Goal: Task Accomplishment & Management: Manage account settings

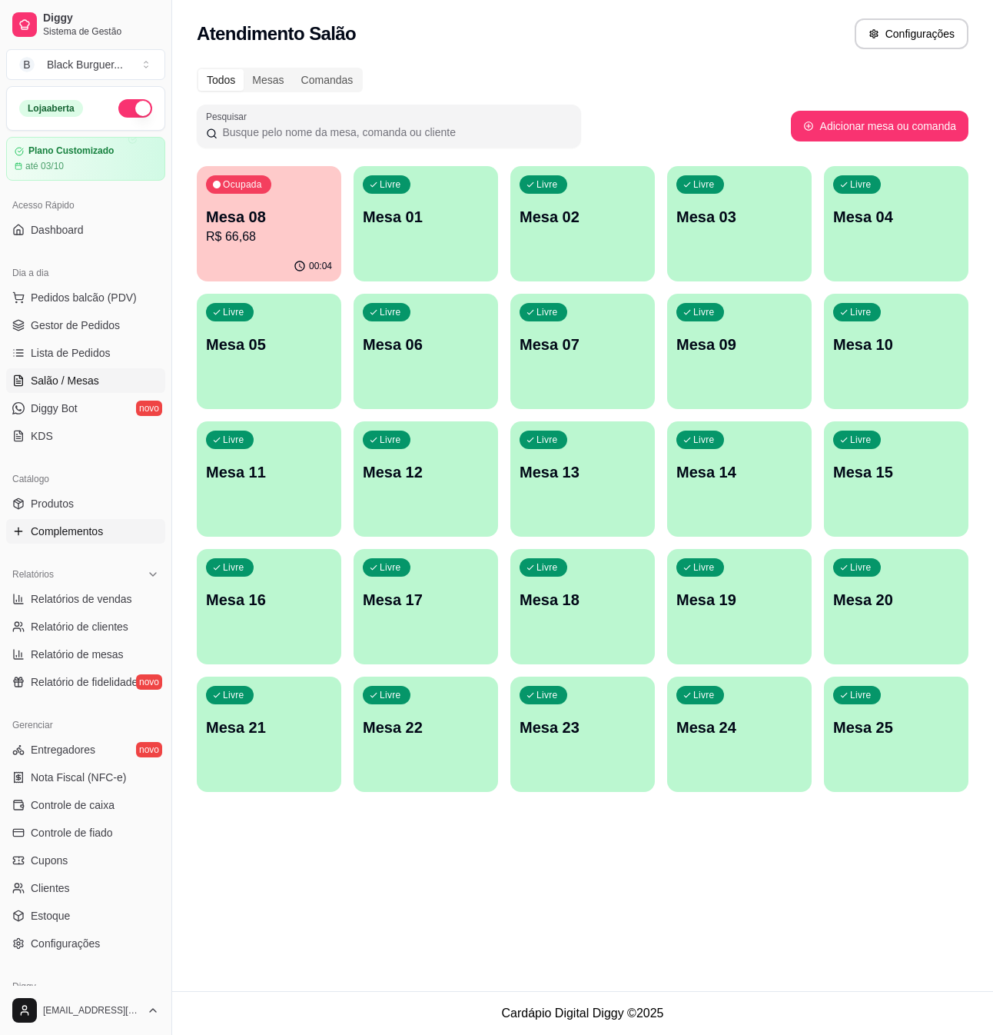
scroll to position [71, 0]
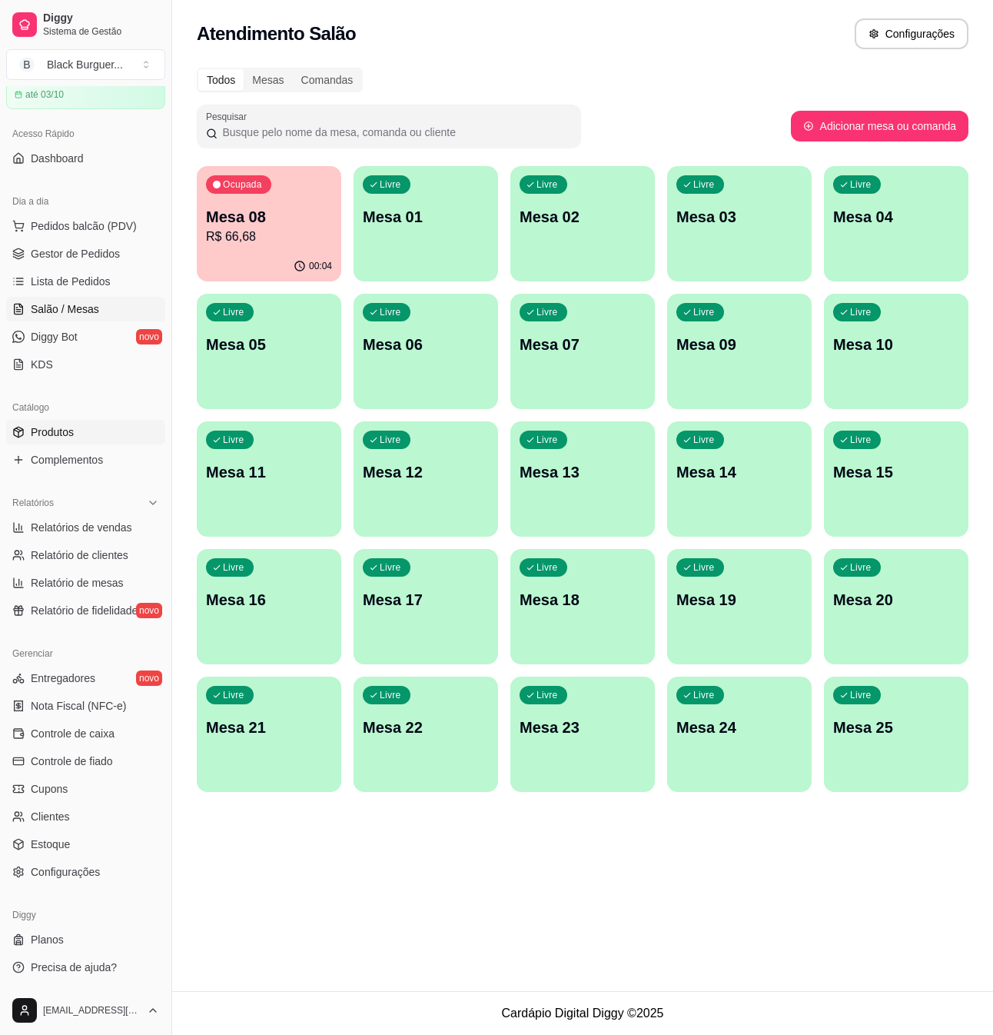
click at [85, 429] on link "Produtos" at bounding box center [85, 432] width 159 height 25
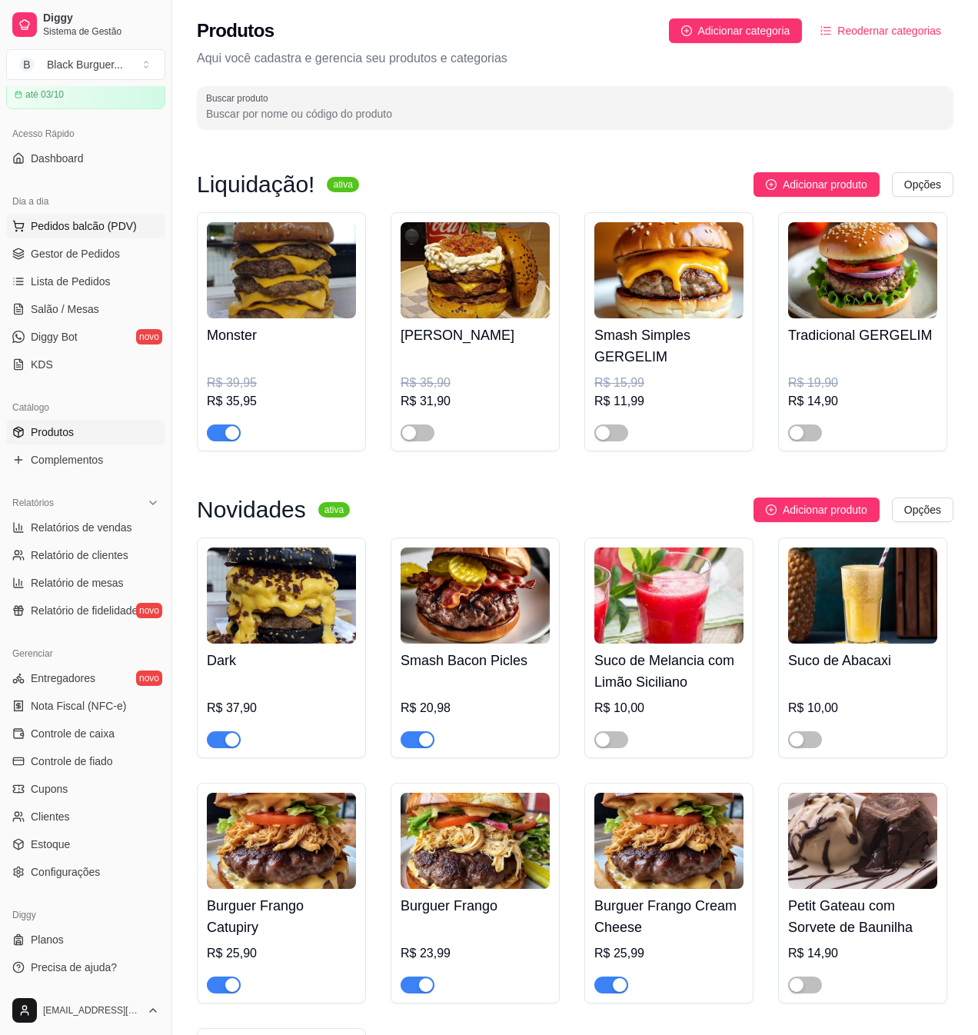
click at [95, 216] on button "Pedidos balcão (PDV)" at bounding box center [85, 226] width 159 height 25
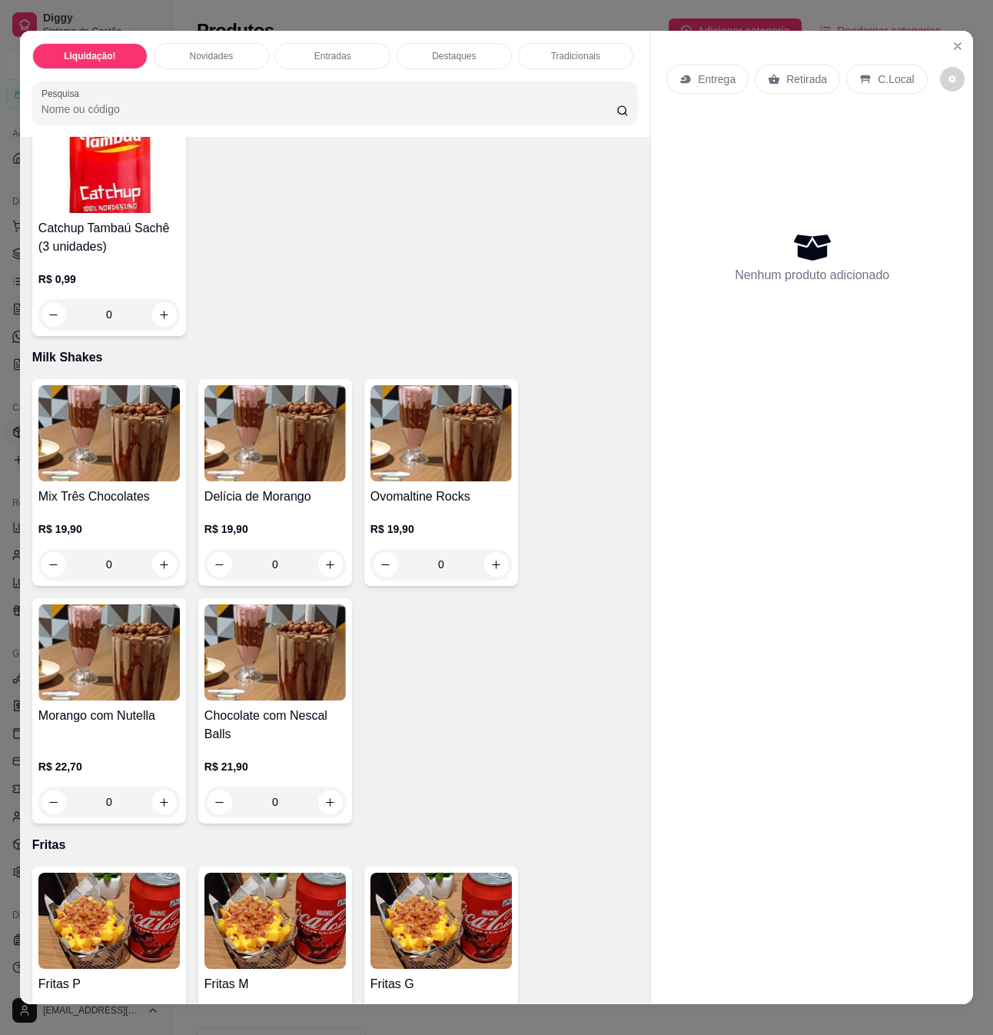
scroll to position [3586, 0]
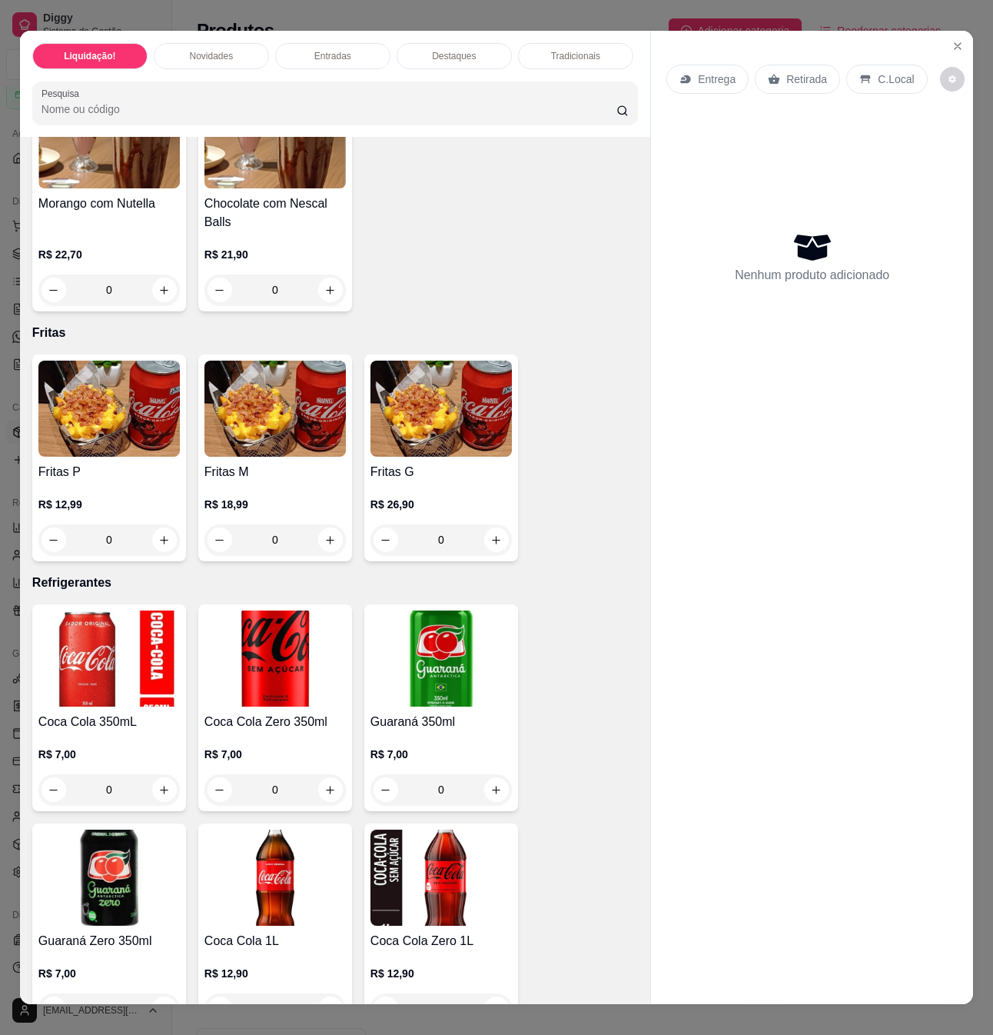
click at [450, 749] on div "R$ 7,00 0" at bounding box center [440, 768] width 141 height 74
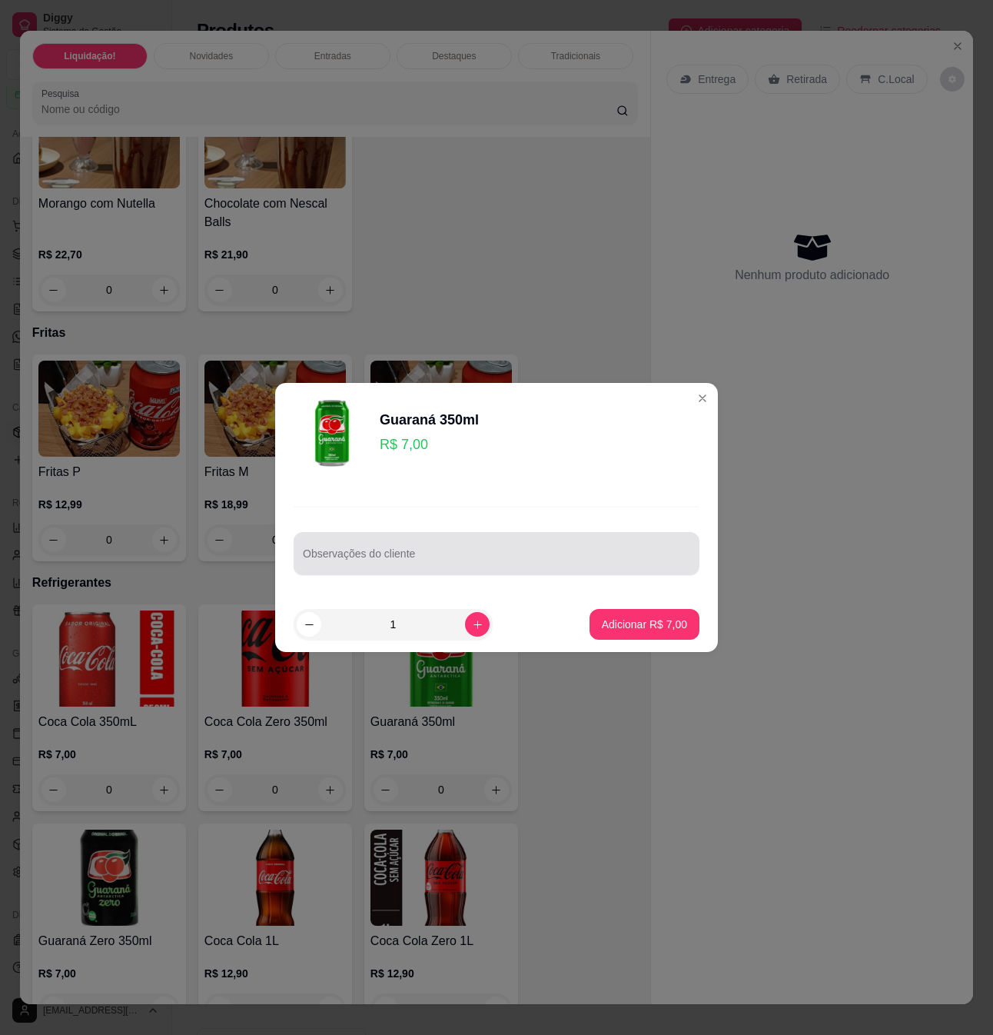
click at [493, 552] on input "Observações do cliente" at bounding box center [496, 559] width 387 height 15
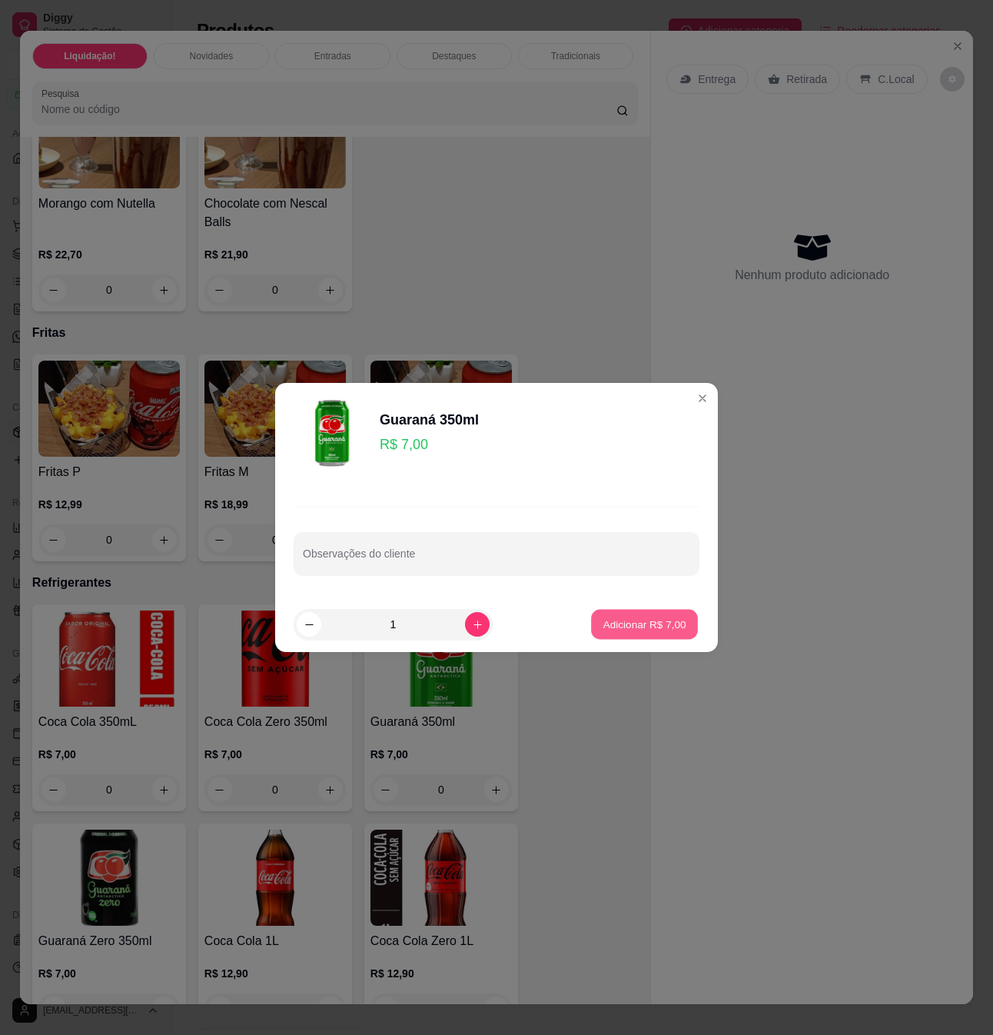
click at [658, 630] on p "Adicionar R$ 7,00" at bounding box center [644, 623] width 83 height 15
type input "1"
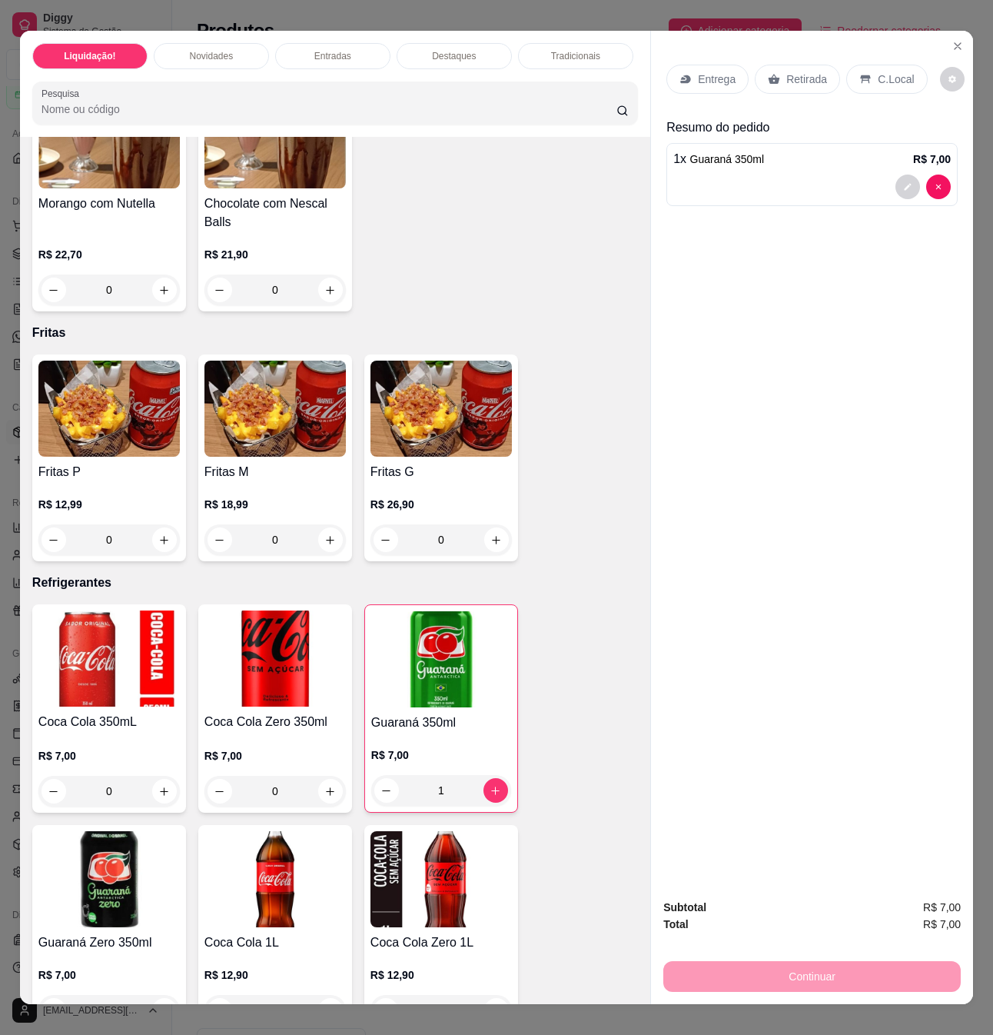
click at [769, 75] on icon at bounding box center [775, 80] width 12 height 10
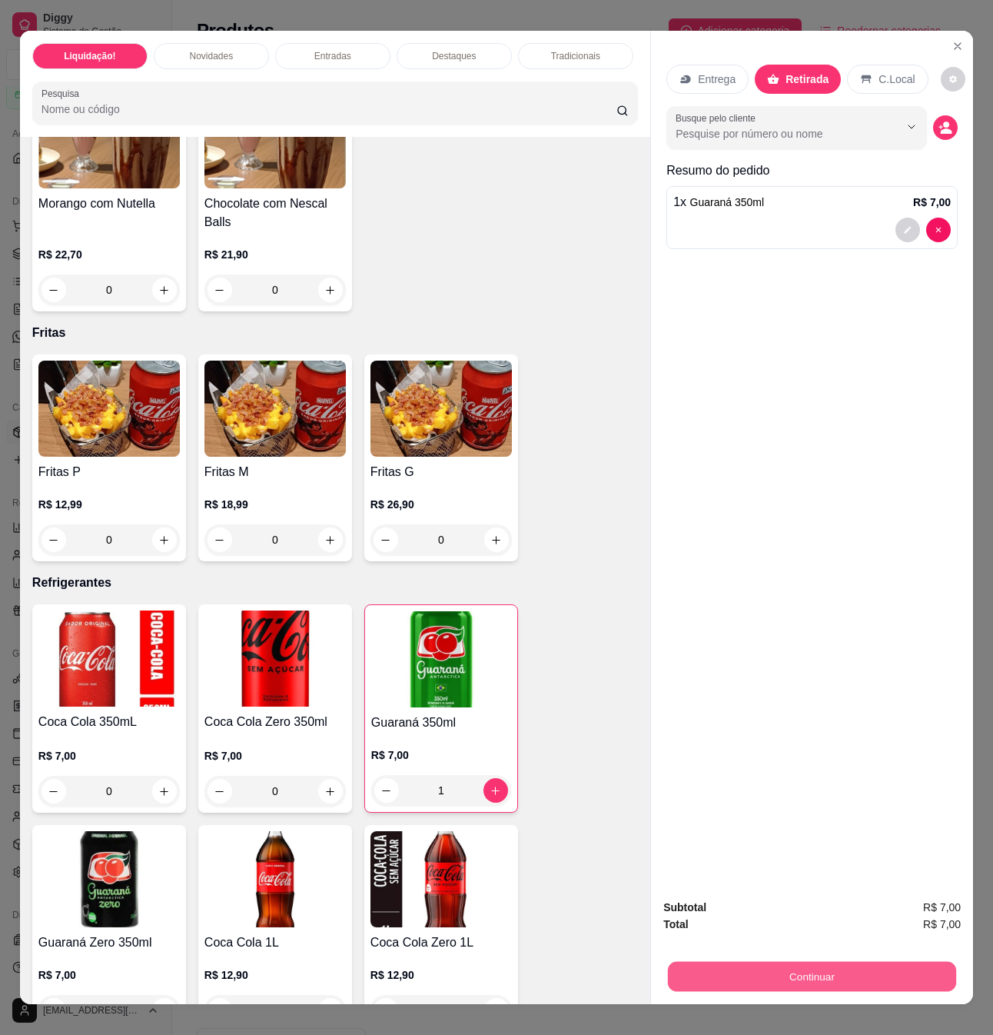
click at [776, 964] on button "Continuar" at bounding box center [812, 976] width 288 height 30
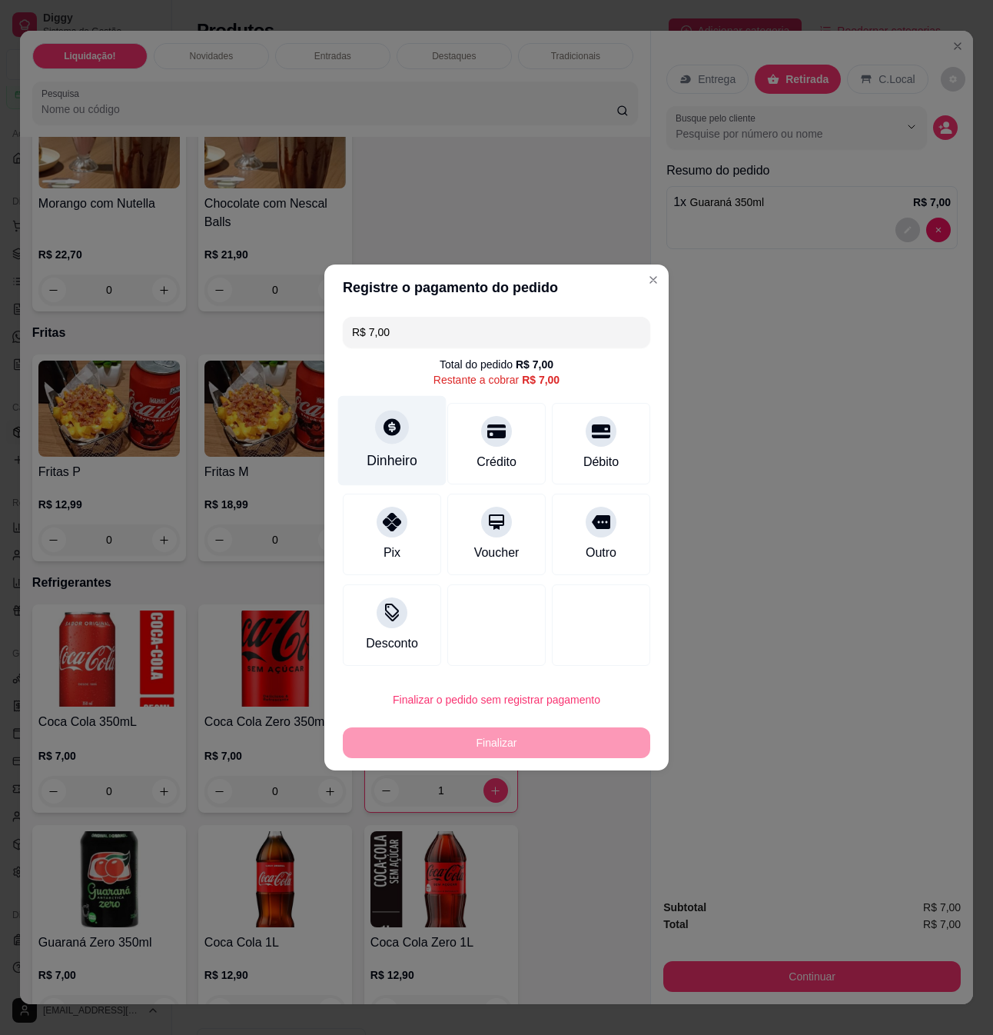
click at [400, 438] on div at bounding box center [392, 427] width 34 height 34
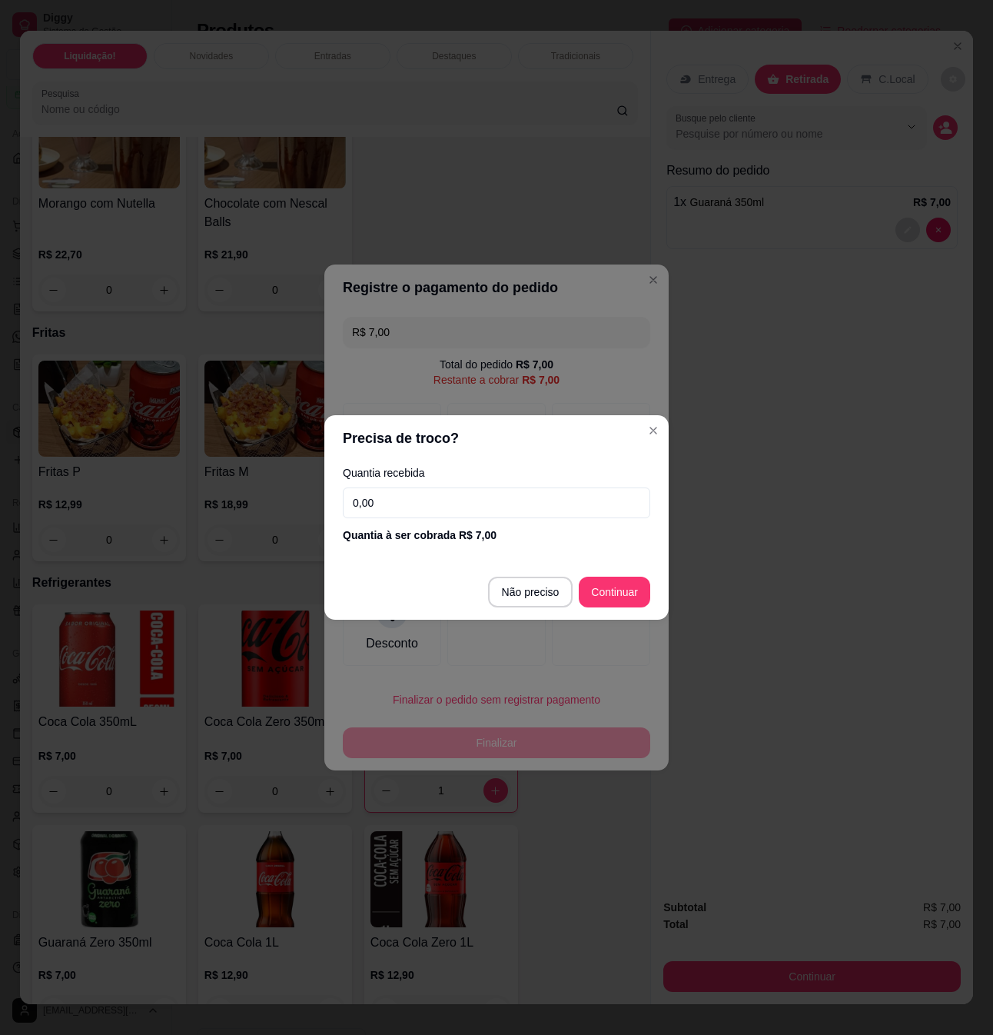
click at [447, 508] on input "0,00" at bounding box center [496, 502] width 307 height 31
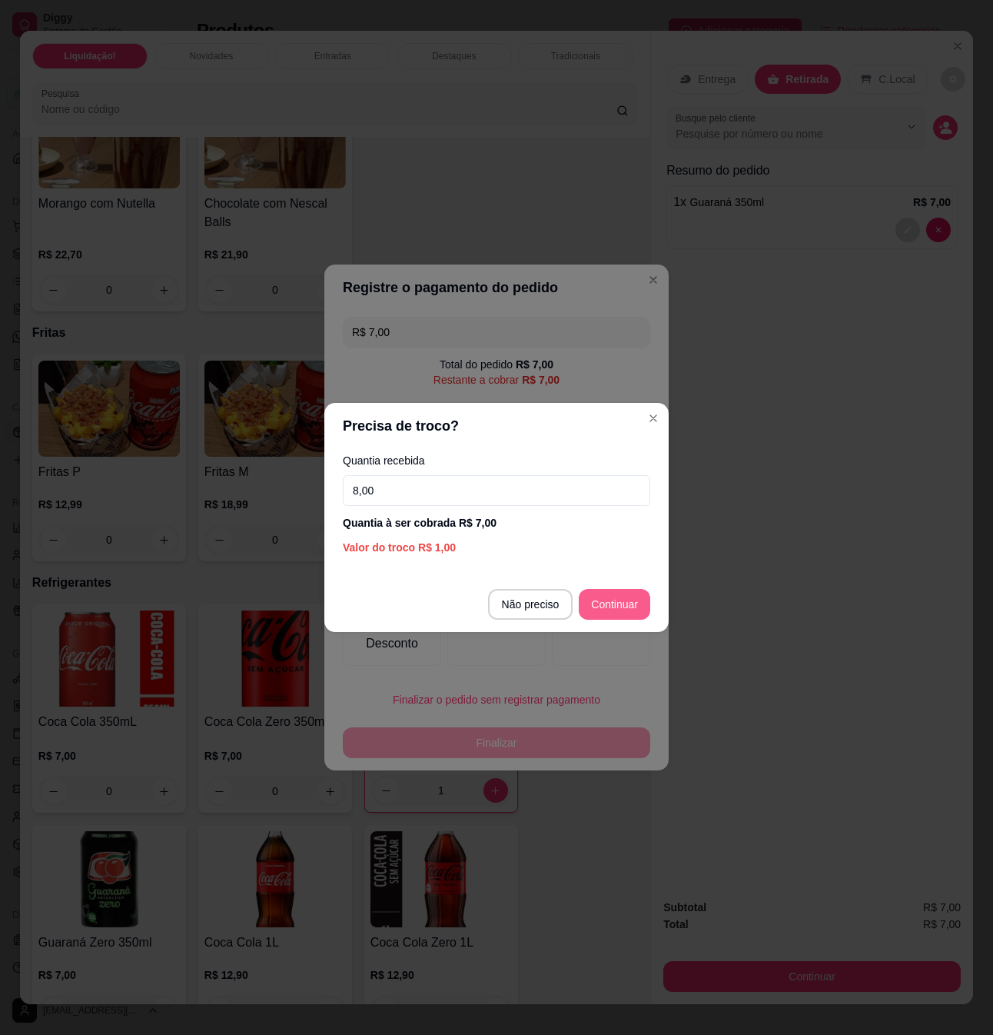
type input "8,00"
type input "R$ 0,00"
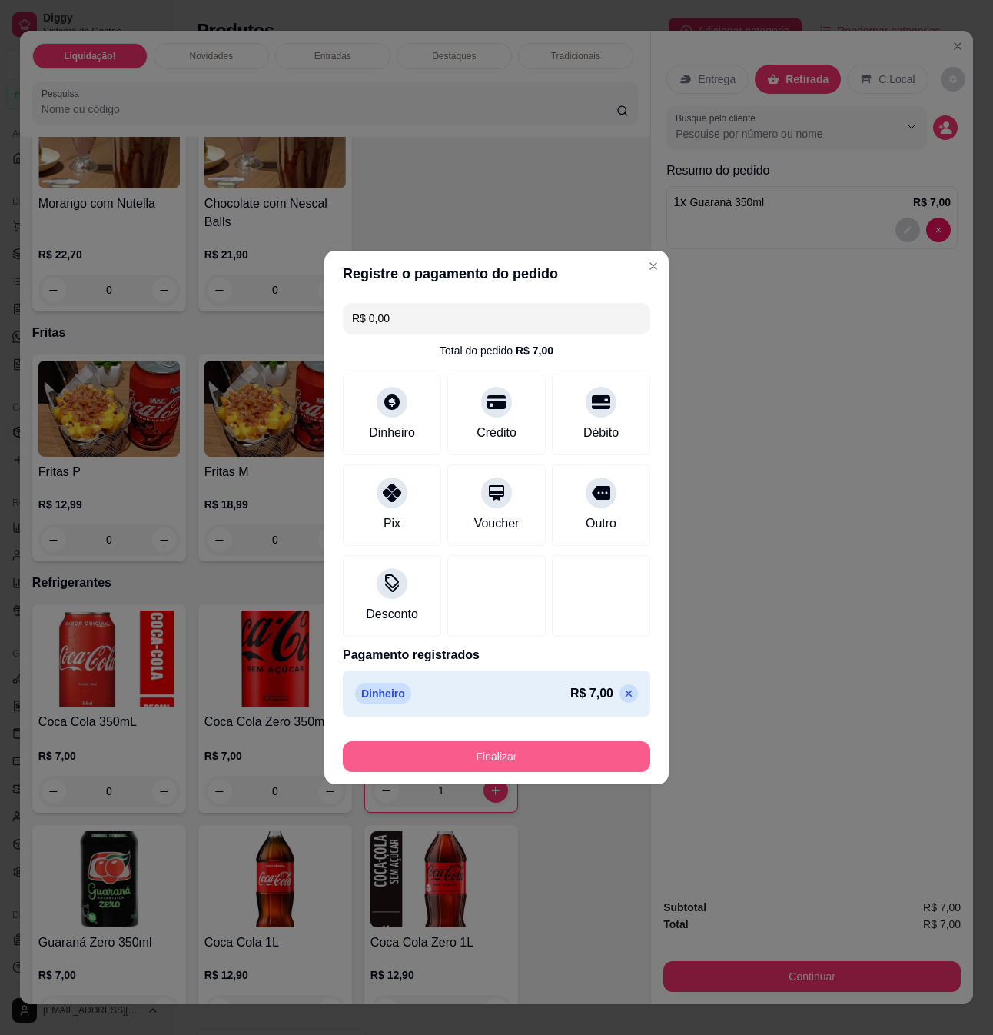
click at [597, 752] on button "Finalizar" at bounding box center [496, 756] width 307 height 31
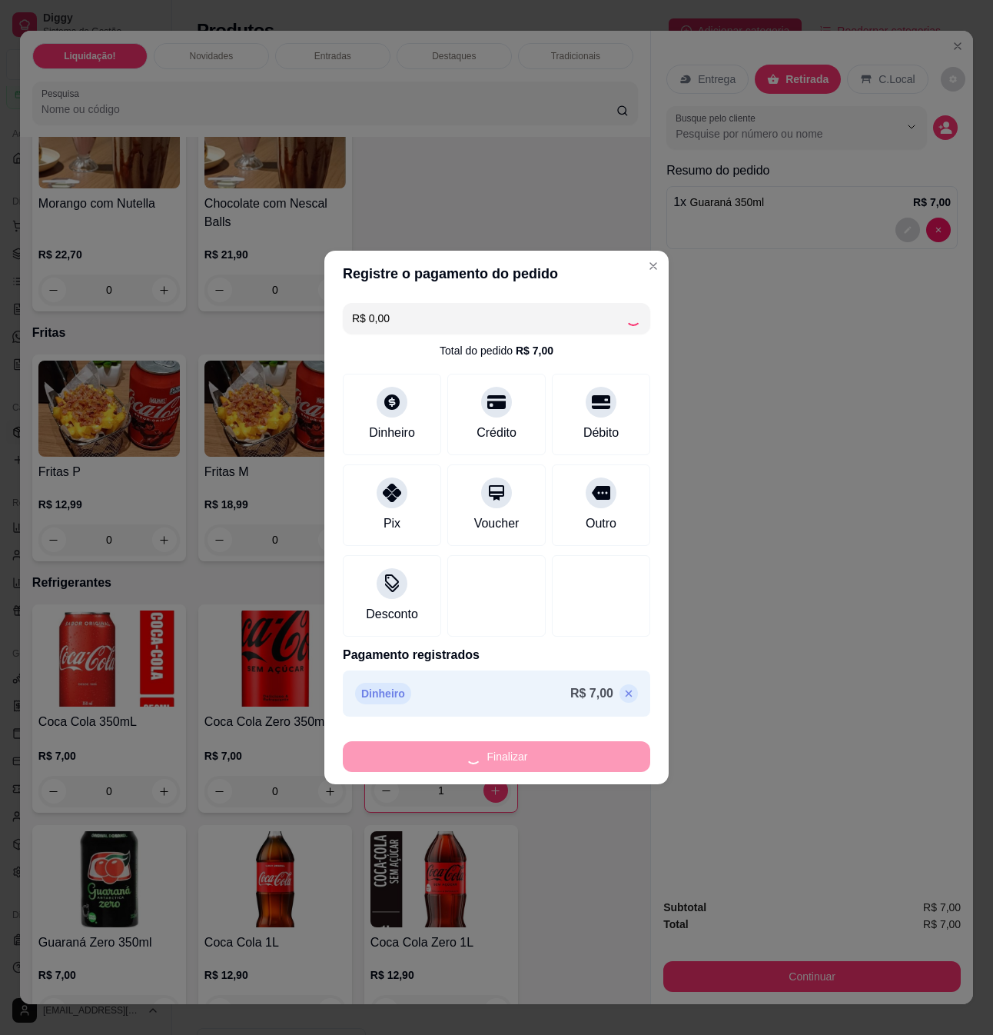
type input "0"
type input "-R$ 7,00"
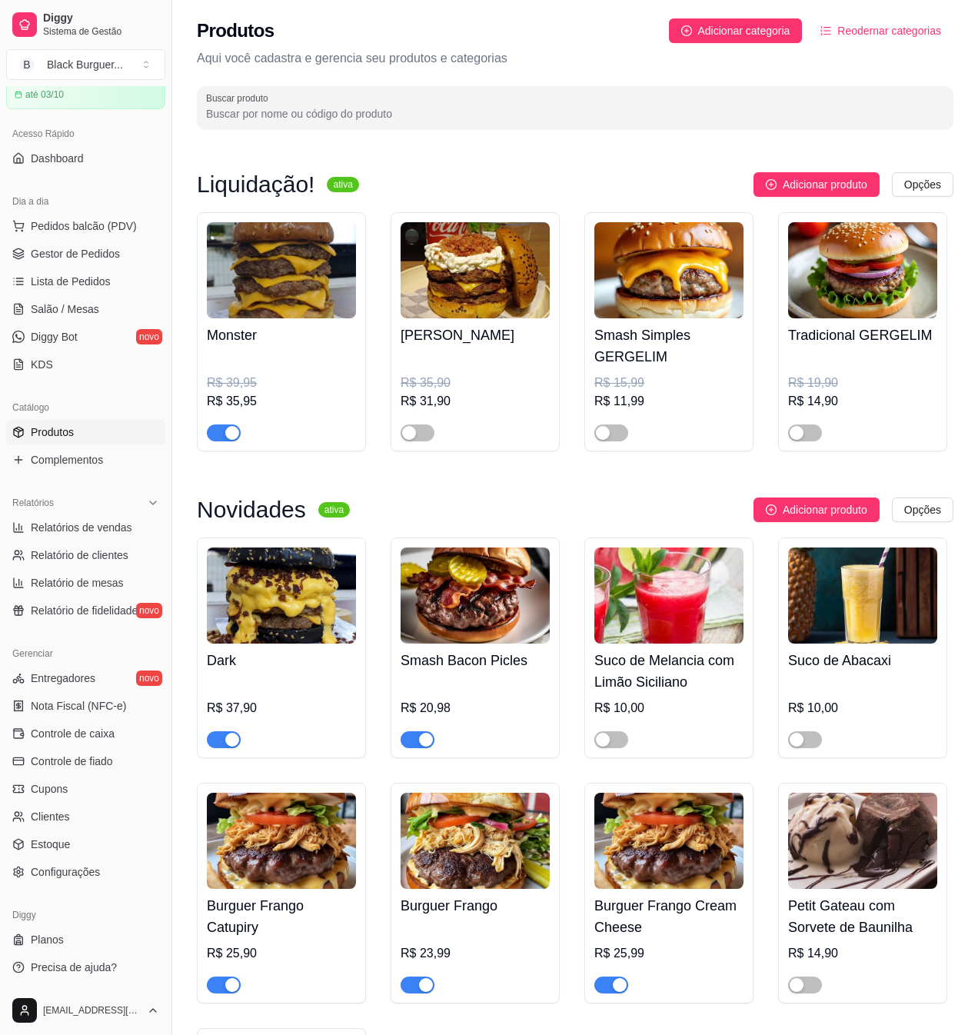
click at [878, 247] on img at bounding box center [862, 270] width 149 height 96
click at [105, 256] on span "Gestor de Pedidos" at bounding box center [75, 253] width 89 height 15
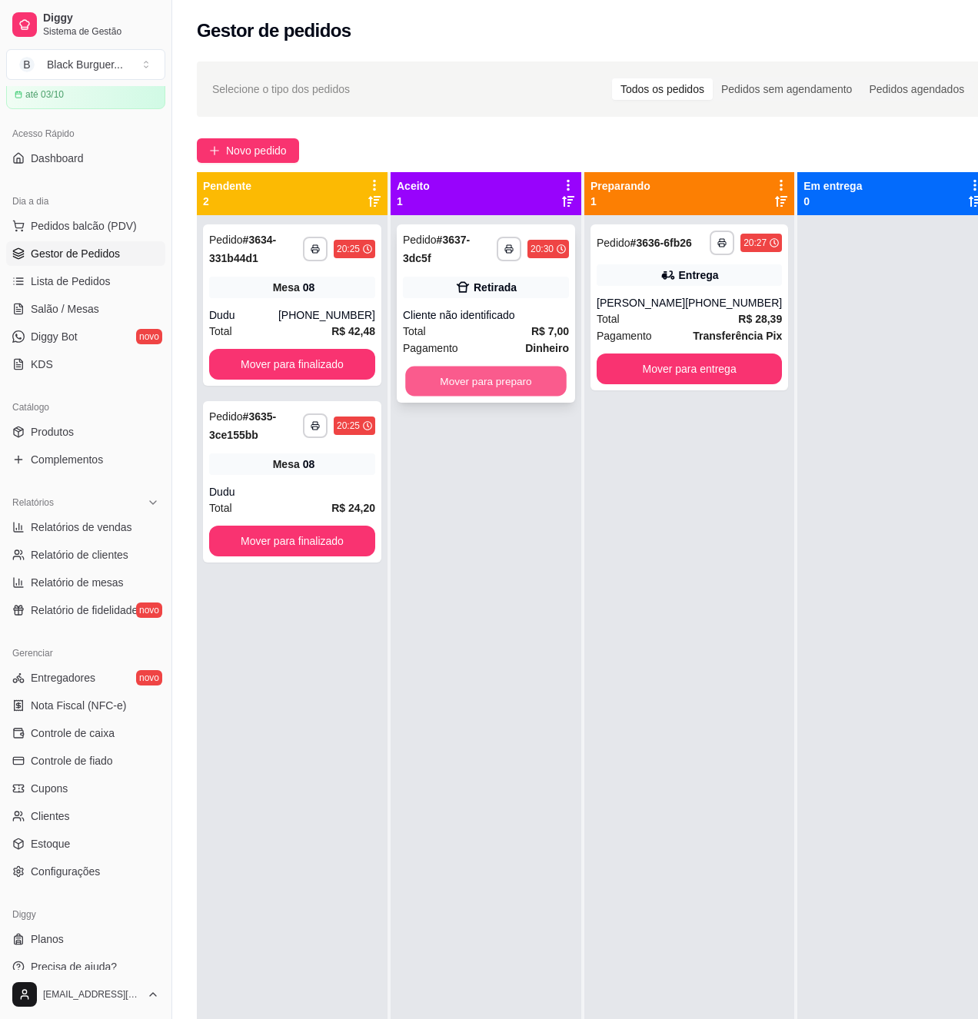
click at [527, 380] on button "Mover para preparo" at bounding box center [485, 382] width 161 height 30
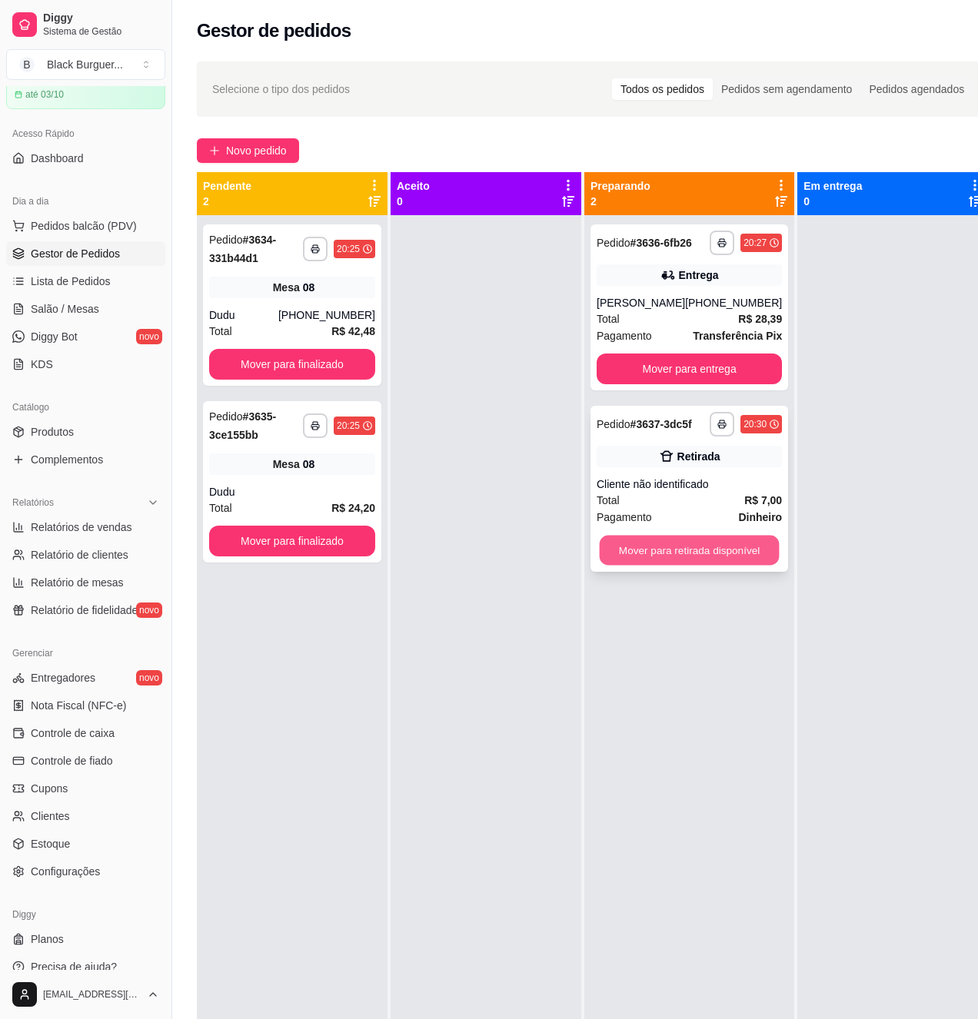
click at [716, 549] on button "Mover para retirada disponível" at bounding box center [690, 551] width 180 height 30
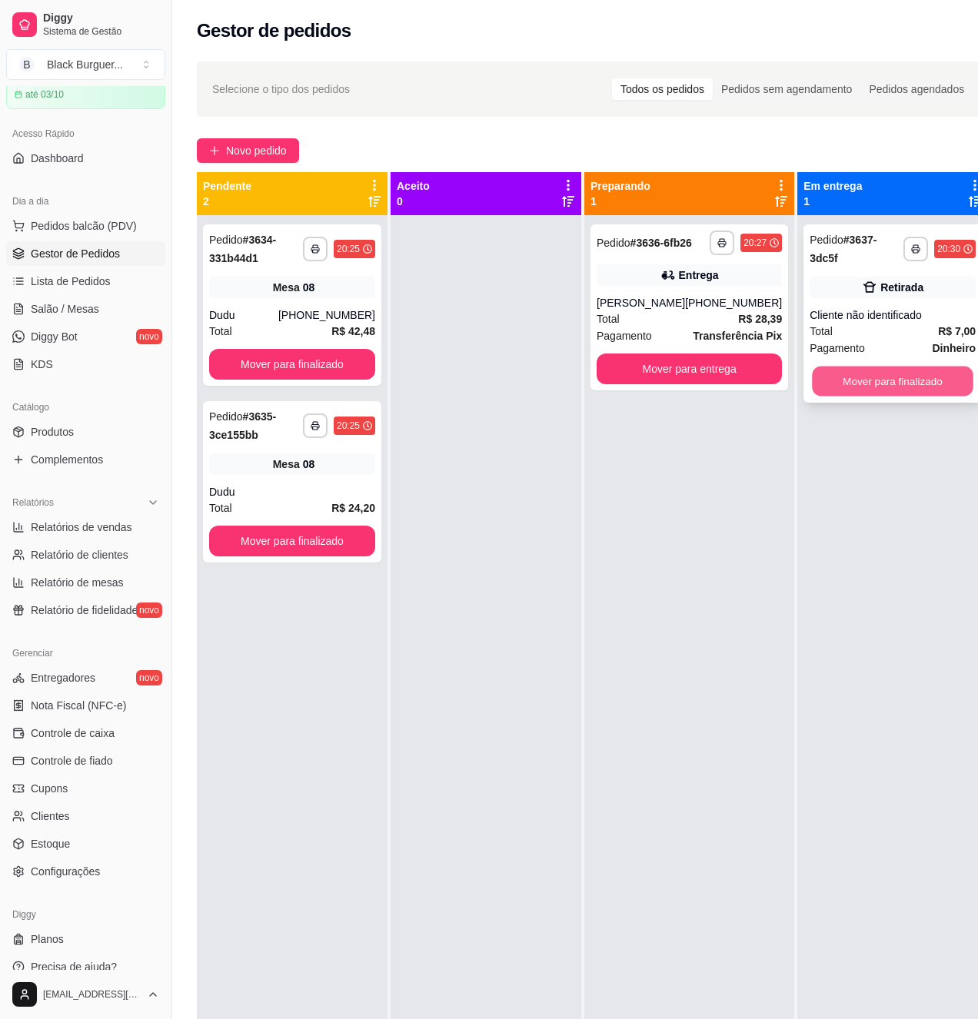
click at [895, 386] on button "Mover para finalizado" at bounding box center [892, 382] width 161 height 30
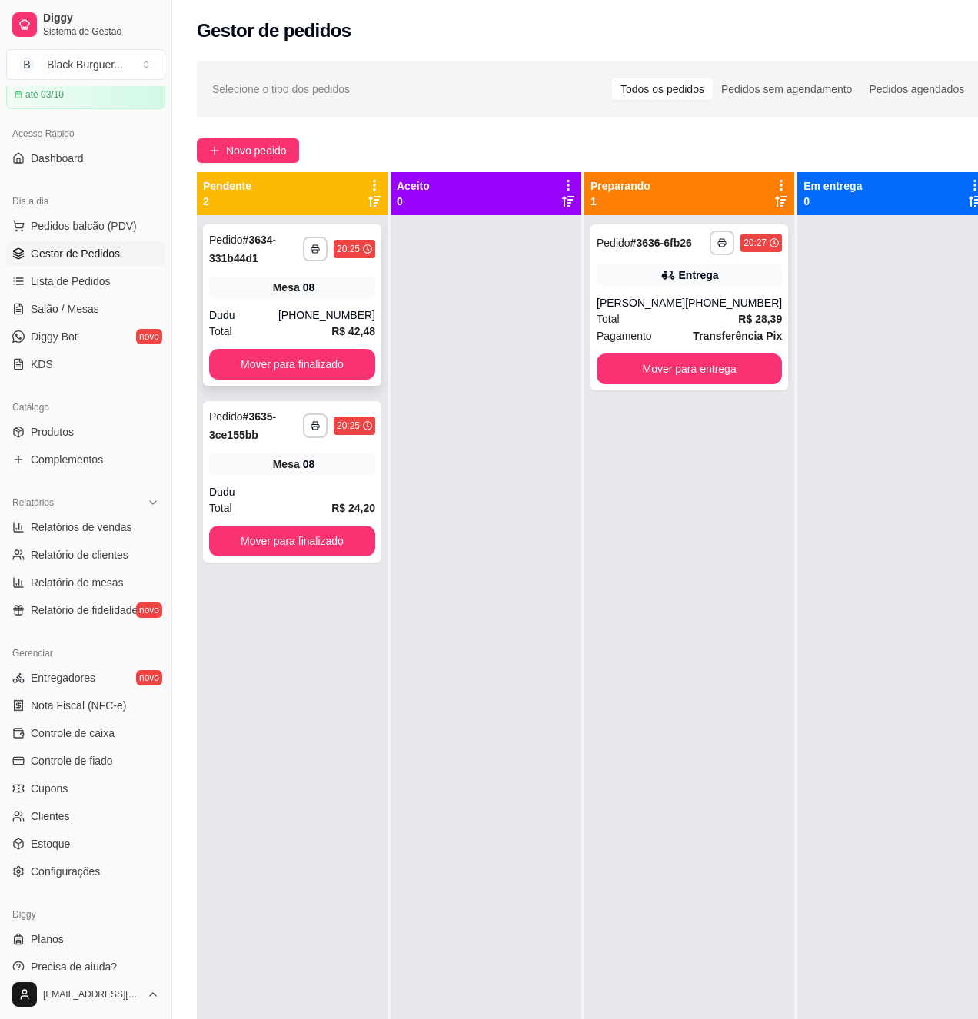
click at [327, 281] on div "Mesa 08" at bounding box center [292, 288] width 166 height 22
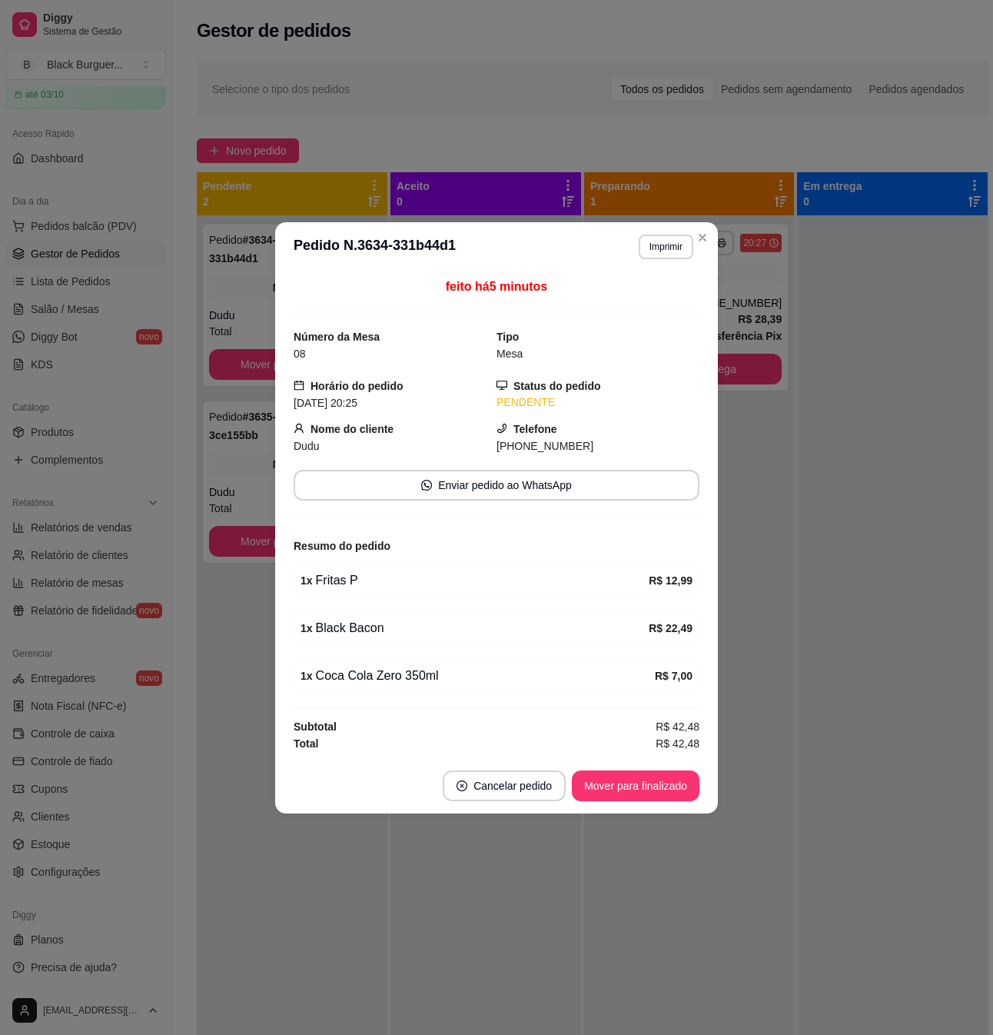
click at [280, 658] on div "feito há 5 minutos Número da Mesa 08 Tipo Mesa Horário do pedido [DATE] 20:25 S…" at bounding box center [496, 514] width 443 height 487
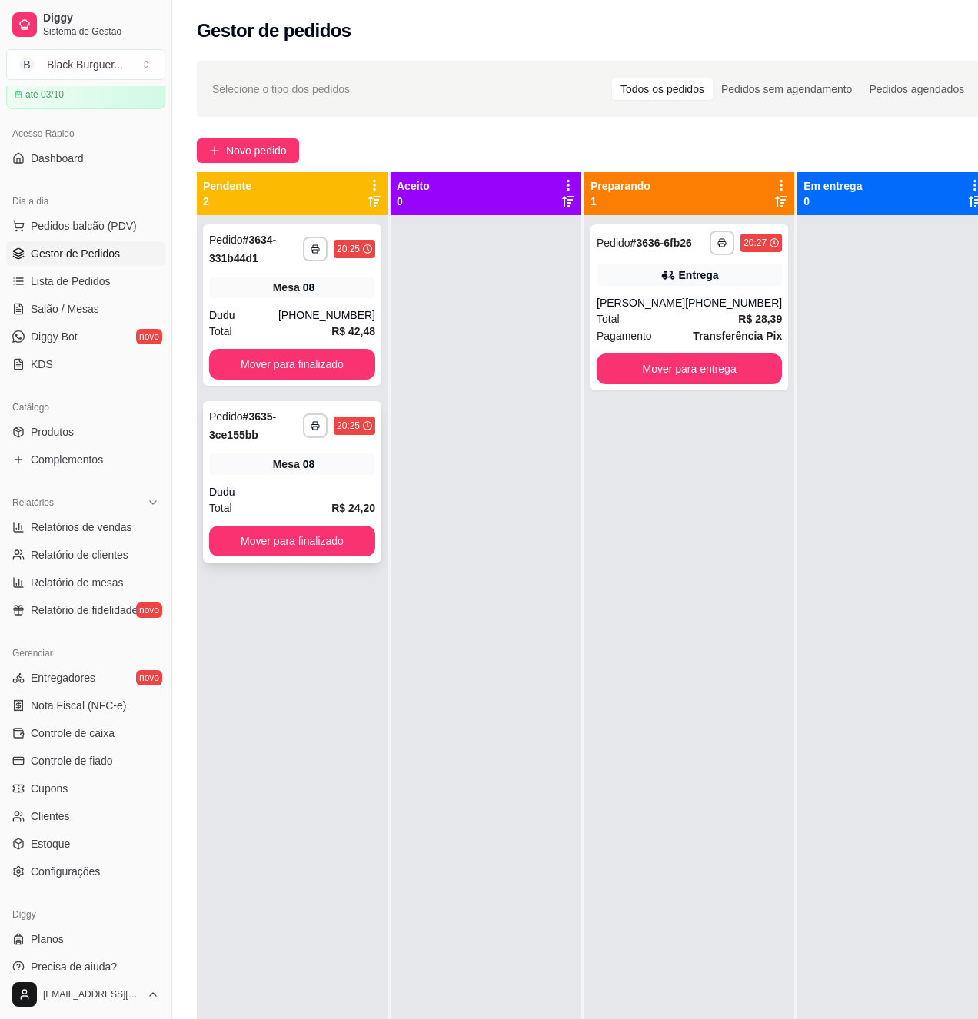
click at [255, 492] on div "Dudu" at bounding box center [292, 491] width 166 height 15
click at [690, 283] on div "Entrega" at bounding box center [699, 274] width 40 height 15
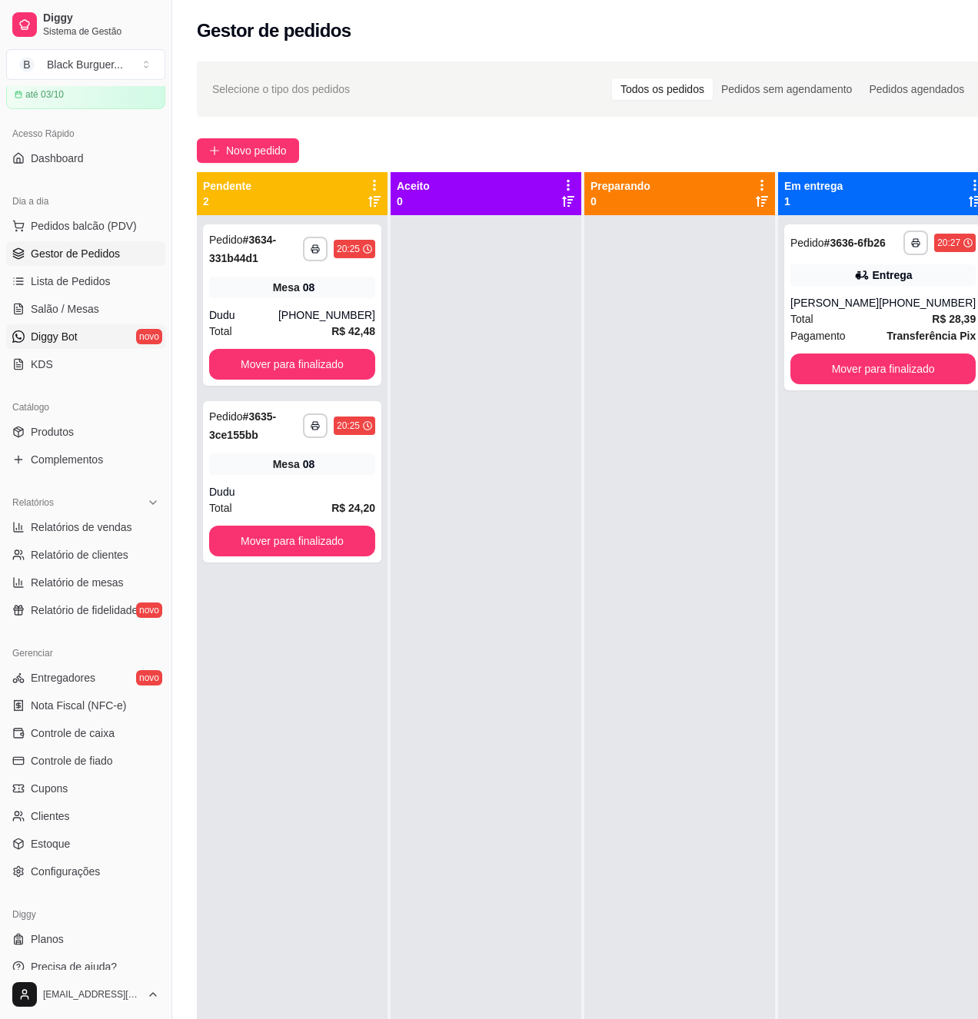
click at [89, 327] on link "Diggy Bot novo" at bounding box center [85, 336] width 159 height 25
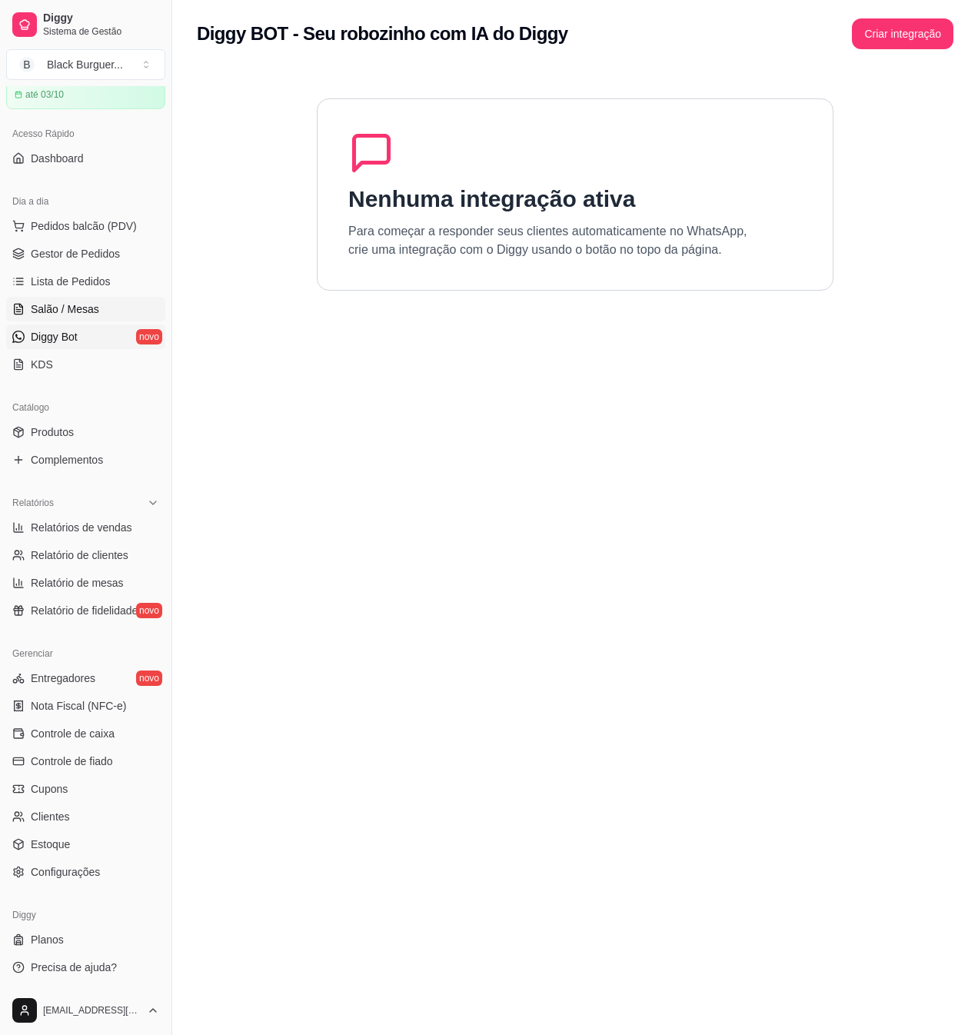
click at [108, 304] on link "Salão / Mesas" at bounding box center [85, 309] width 159 height 25
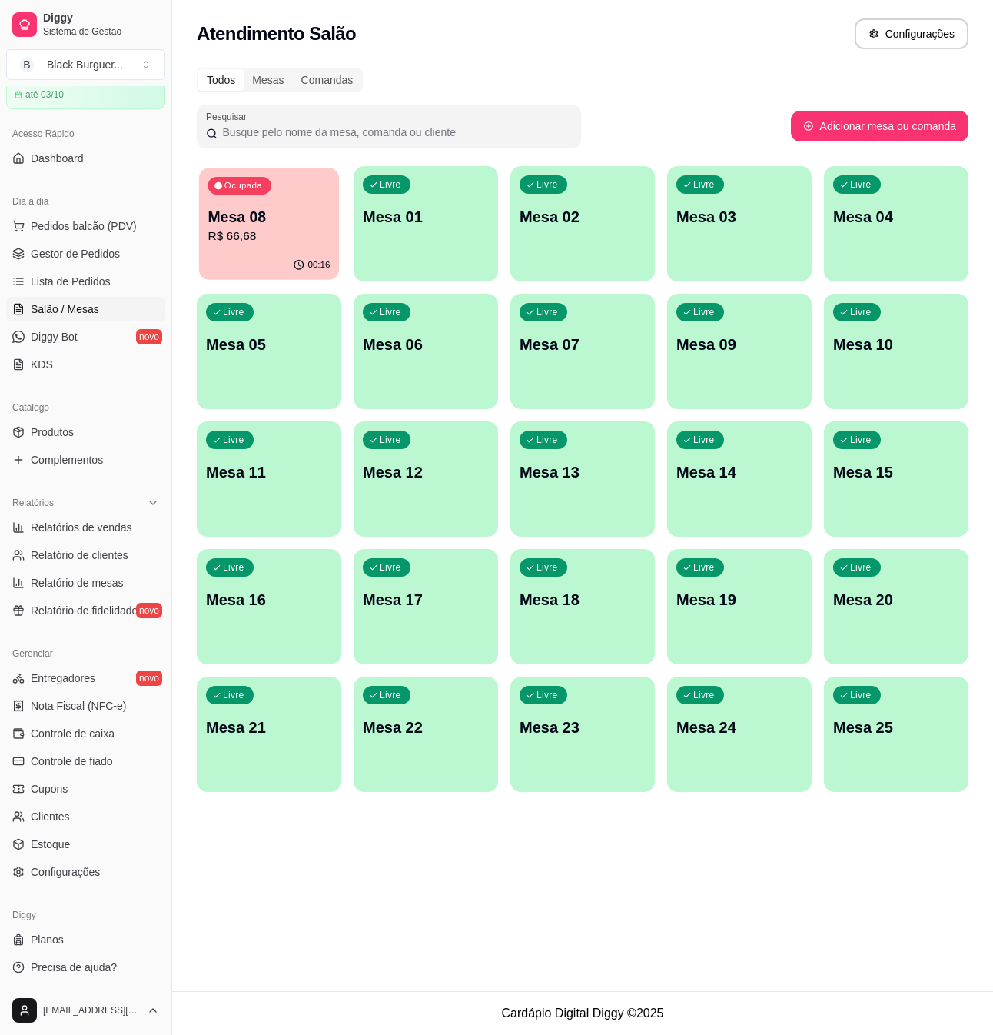
click at [275, 228] on p "R$ 66,68" at bounding box center [269, 237] width 122 height 18
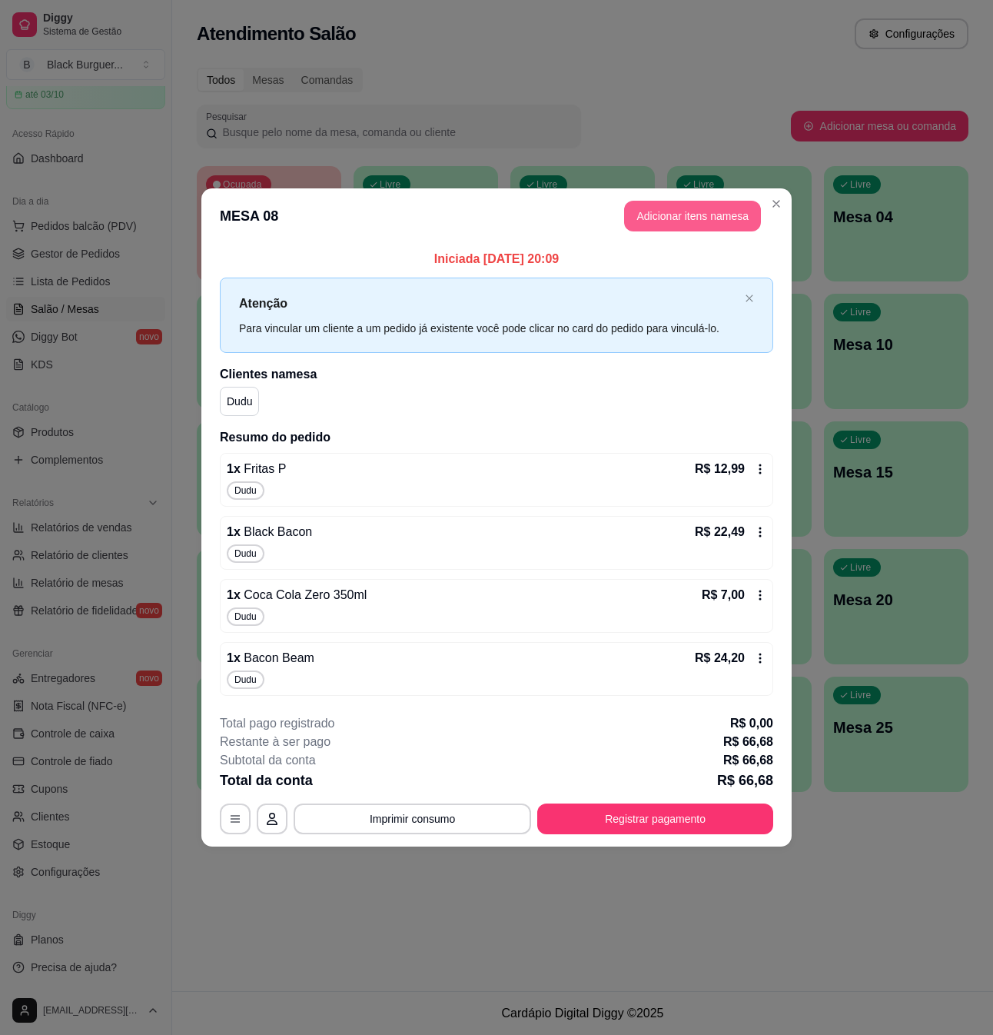
click at [723, 219] on button "Adicionar itens na mesa" at bounding box center [692, 216] width 137 height 31
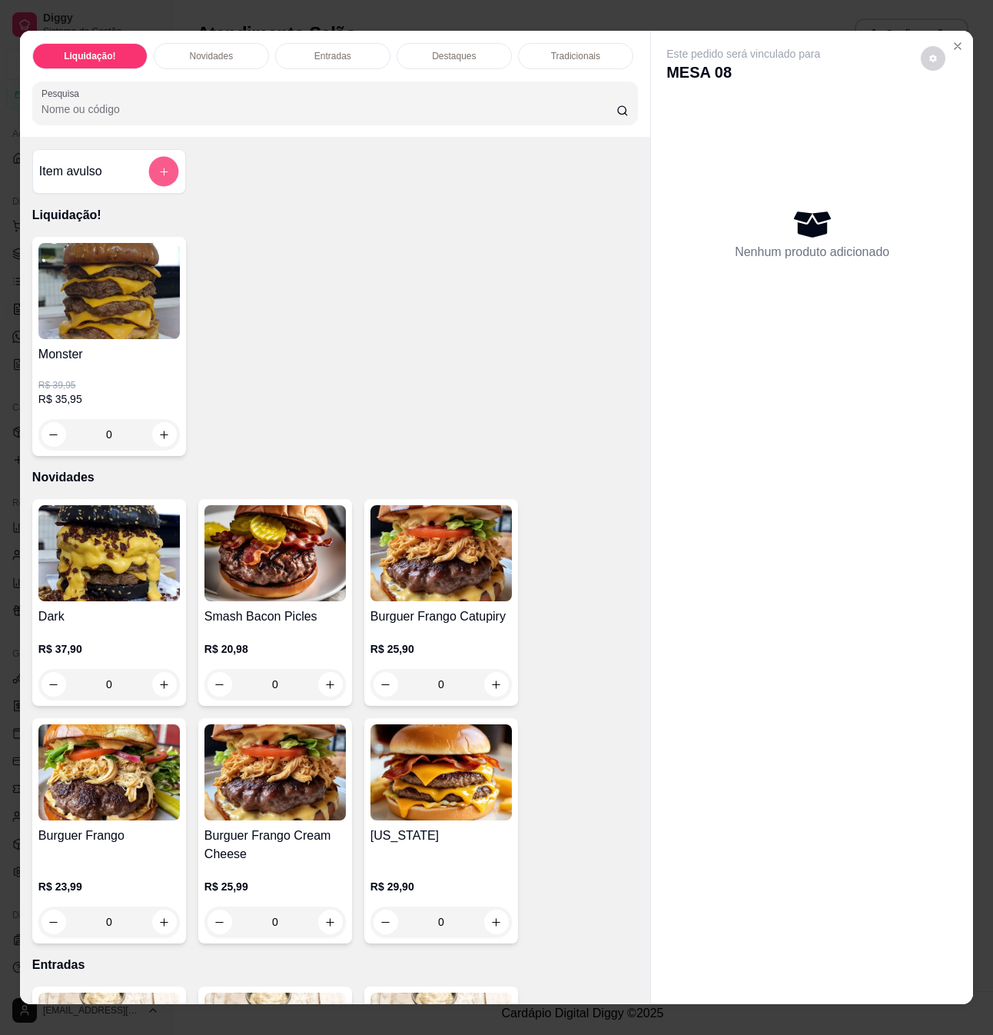
click at [161, 181] on button "add-separate-item" at bounding box center [163, 172] width 30 height 30
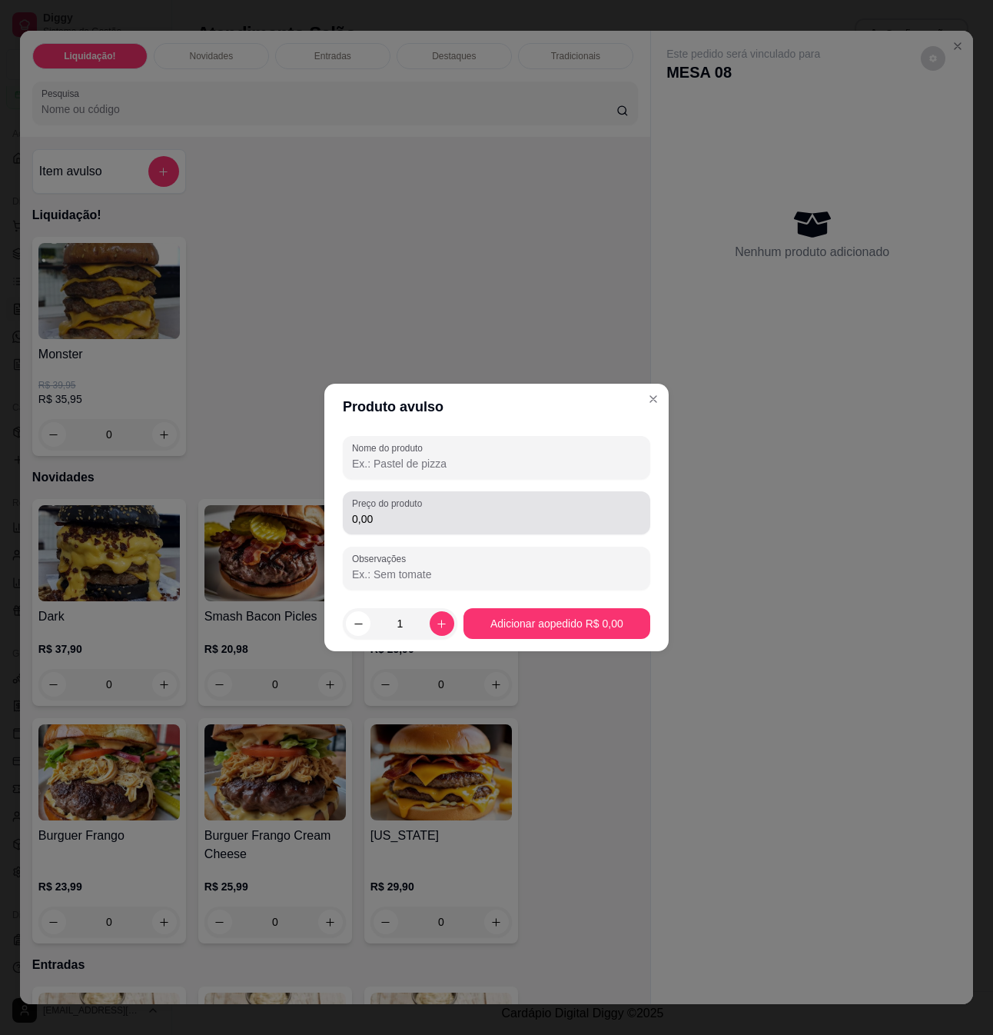
click at [394, 530] on div "Preço do produto 0,00" at bounding box center [496, 512] width 307 height 43
type input "8,98"
click at [463, 477] on div "Nome do produto" at bounding box center [496, 457] width 307 height 43
type input "cheddar e bacon"
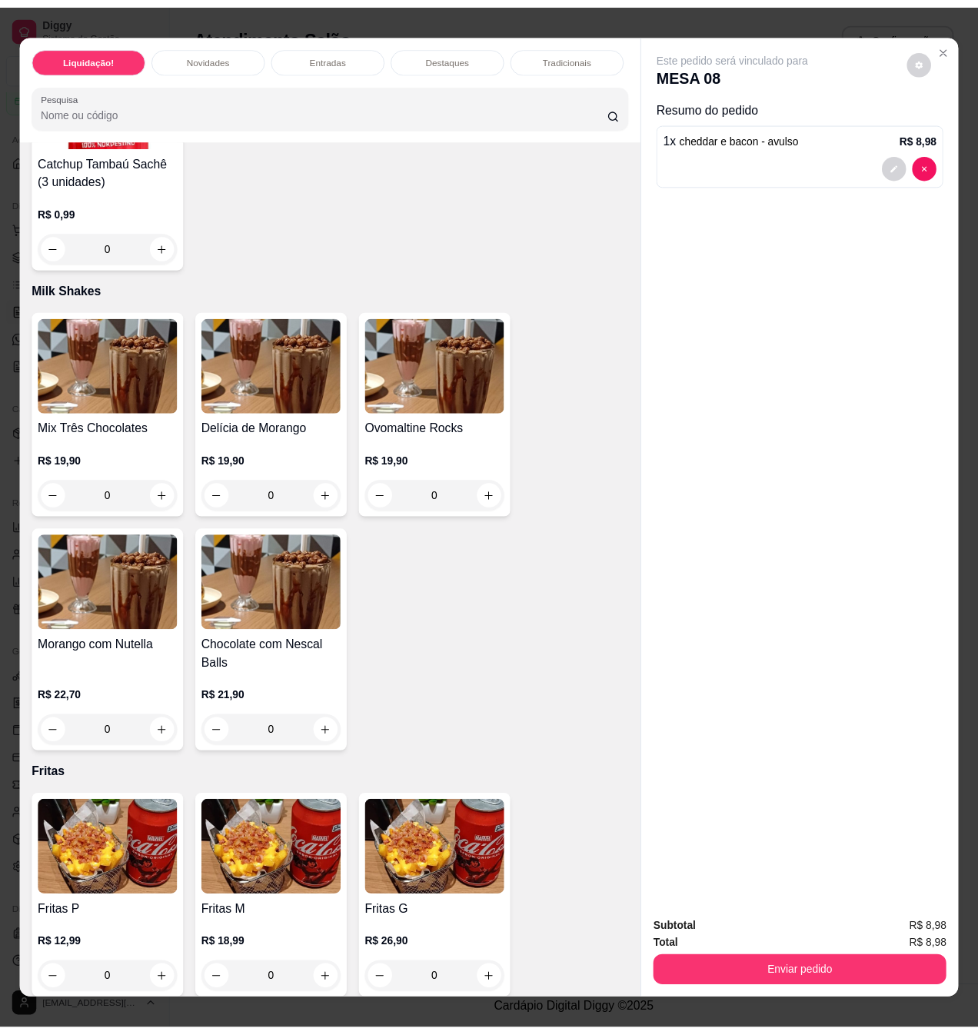
scroll to position [2939, 0]
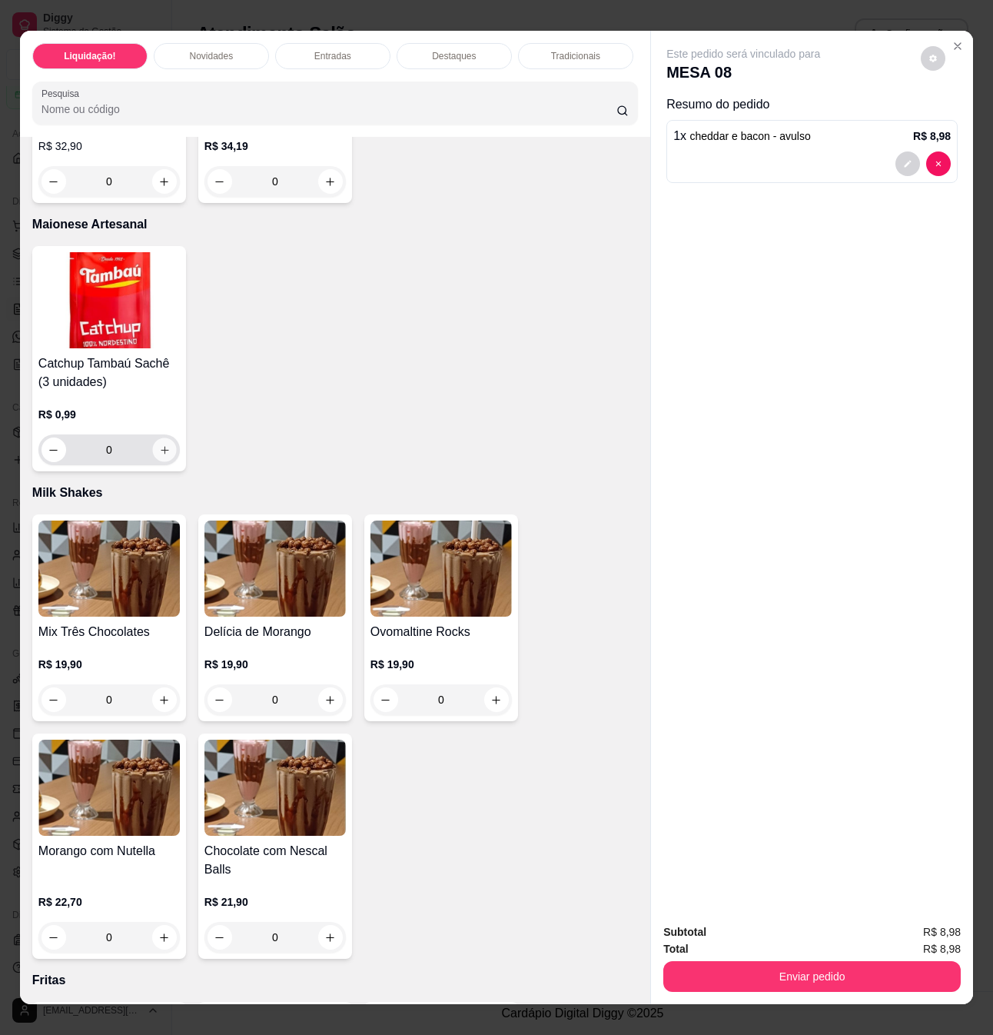
click at [161, 453] on icon "increase-product-quantity" at bounding box center [165, 450] width 8 height 8
type input "1"
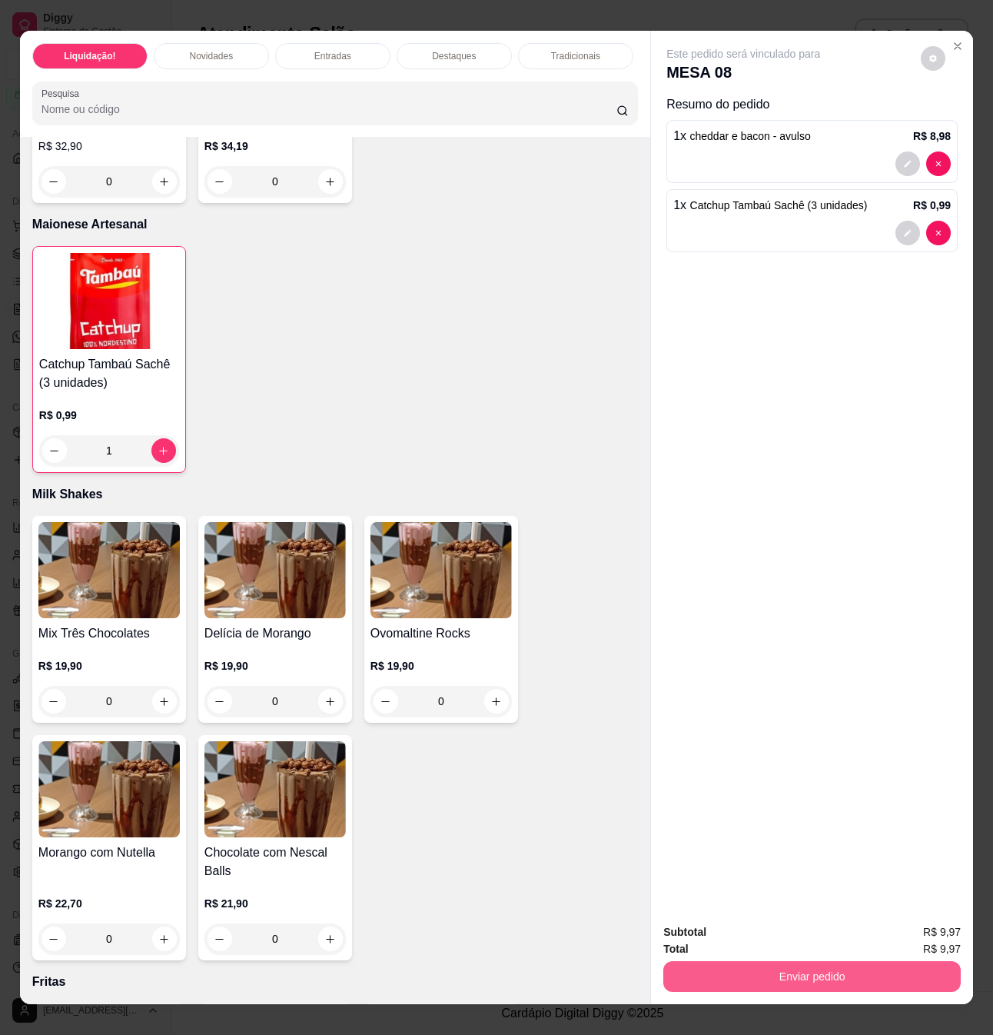
click at [806, 973] on button "Enviar pedido" at bounding box center [811, 976] width 297 height 31
click at [901, 926] on button "Sim, quero registrar" at bounding box center [906, 930] width 115 height 29
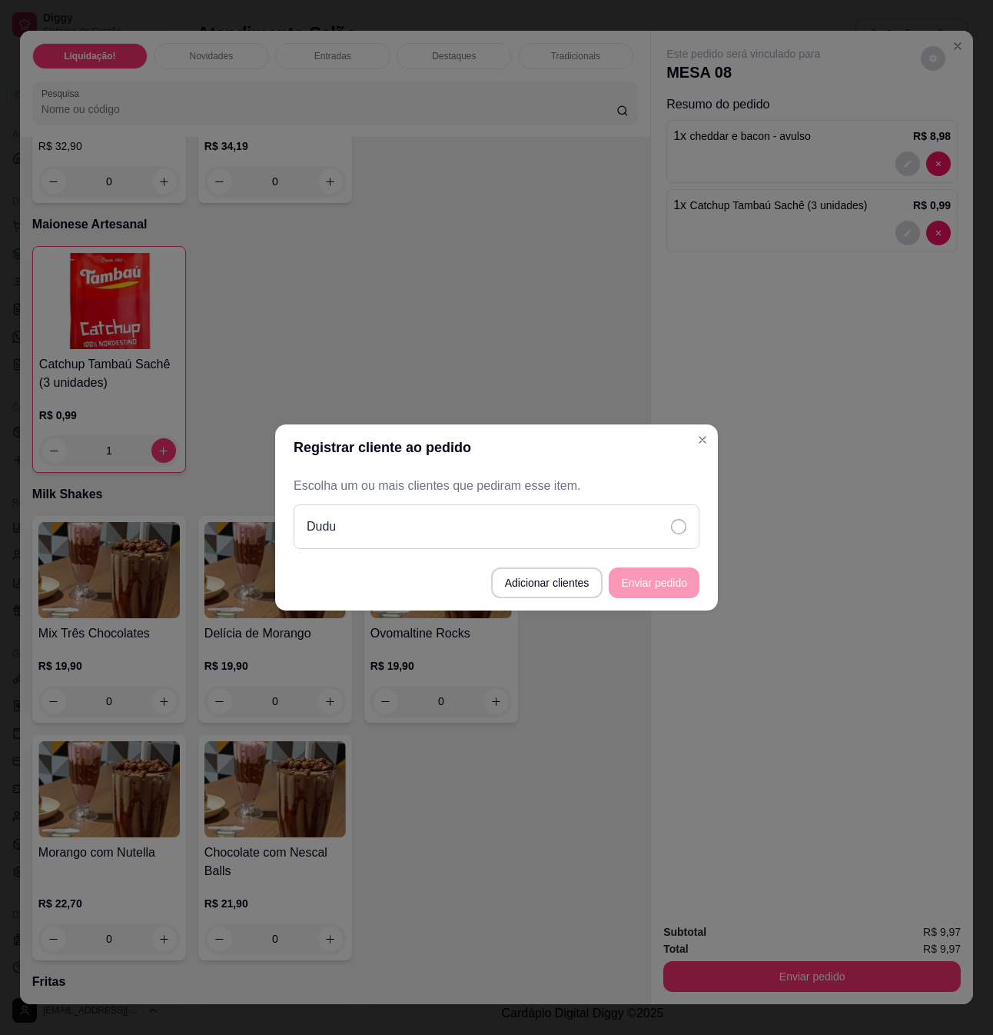
click at [595, 529] on div "Dudu" at bounding box center [497, 526] width 406 height 45
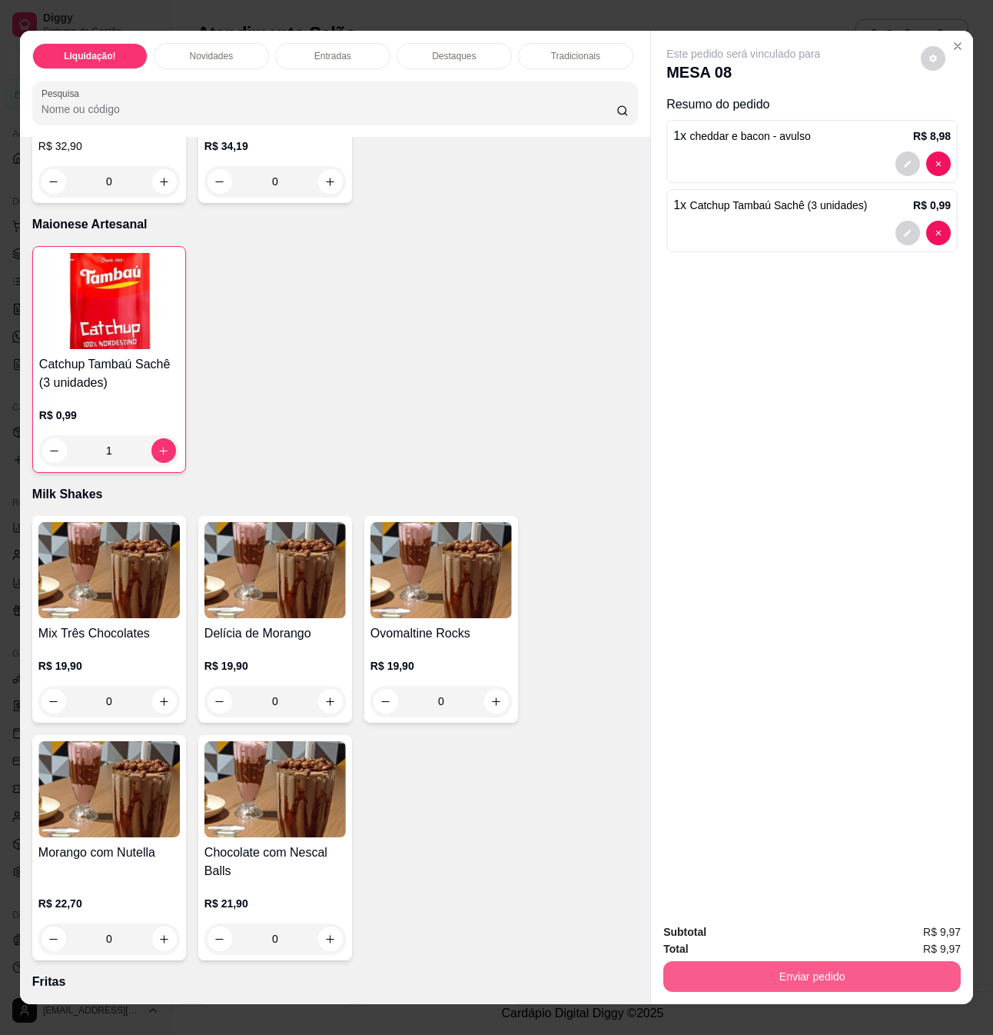
click at [892, 961] on button "Enviar pedido" at bounding box center [811, 976] width 297 height 31
click at [899, 935] on button "Sim, quero registrar" at bounding box center [906, 930] width 115 height 29
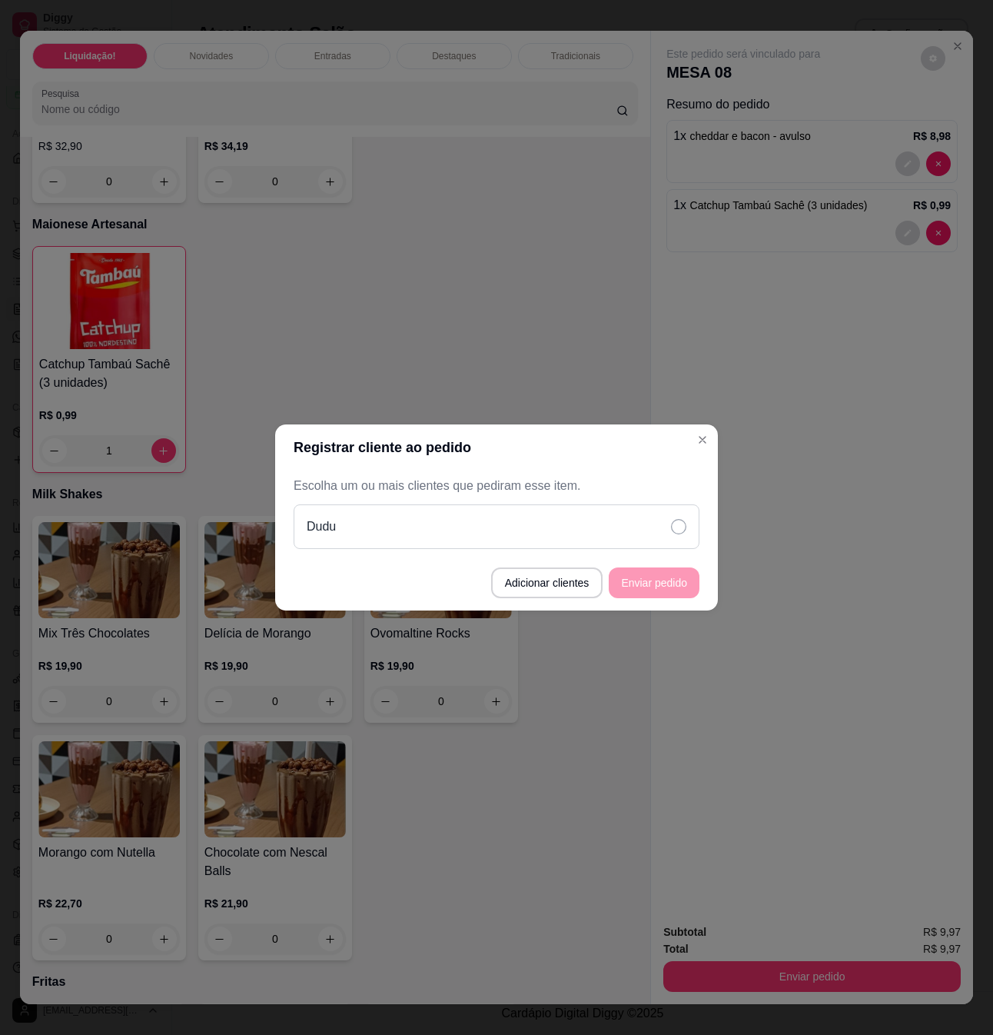
click at [680, 529] on icon at bounding box center [678, 526] width 15 height 15
click at [683, 590] on button "Enviar pedido" at bounding box center [654, 583] width 88 height 30
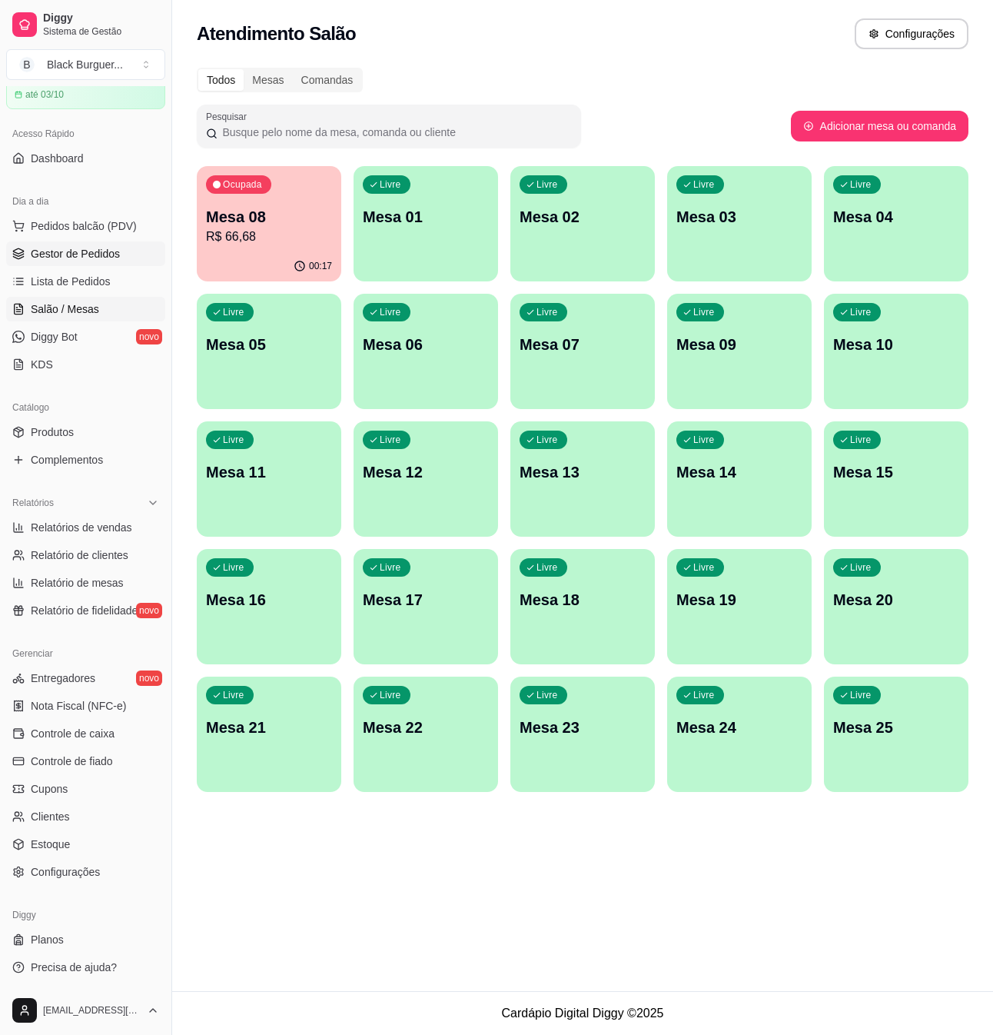
click at [83, 252] on span "Gestor de Pedidos" at bounding box center [75, 253] width 89 height 15
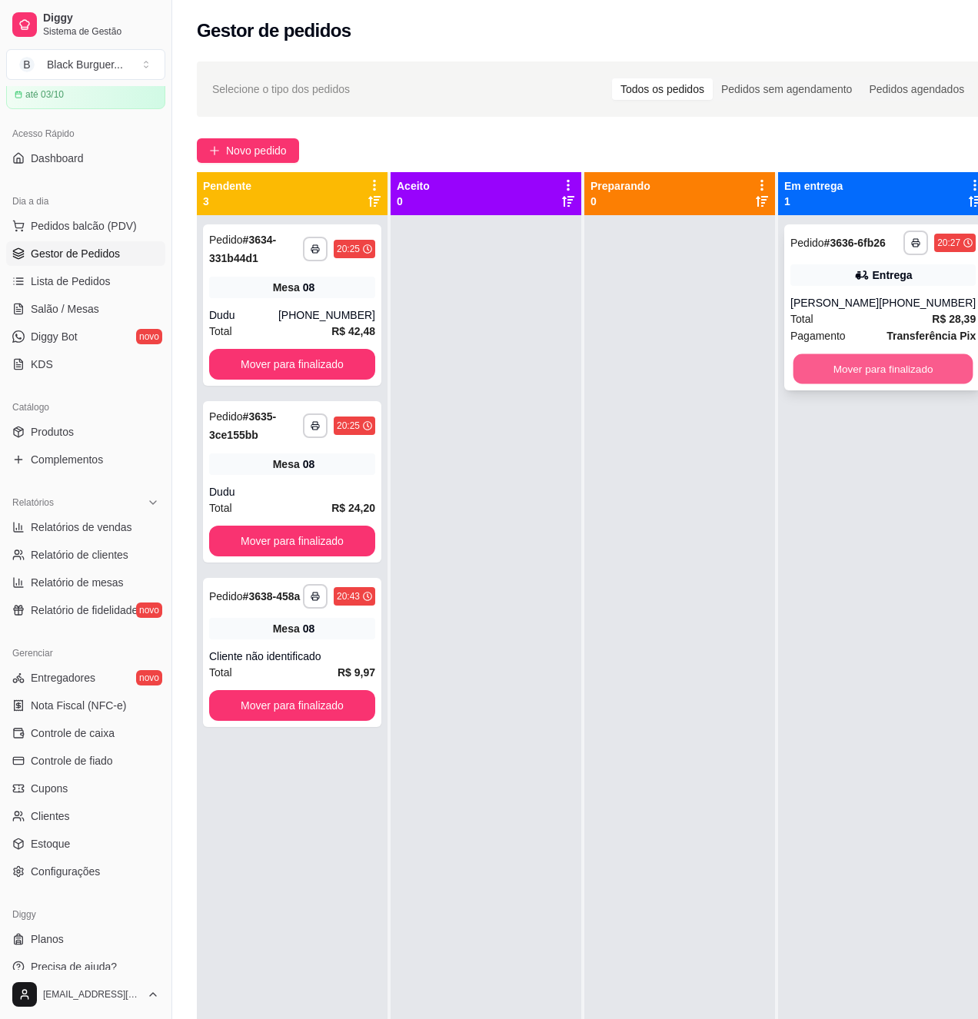
click at [849, 384] on button "Mover para finalizado" at bounding box center [883, 369] width 180 height 30
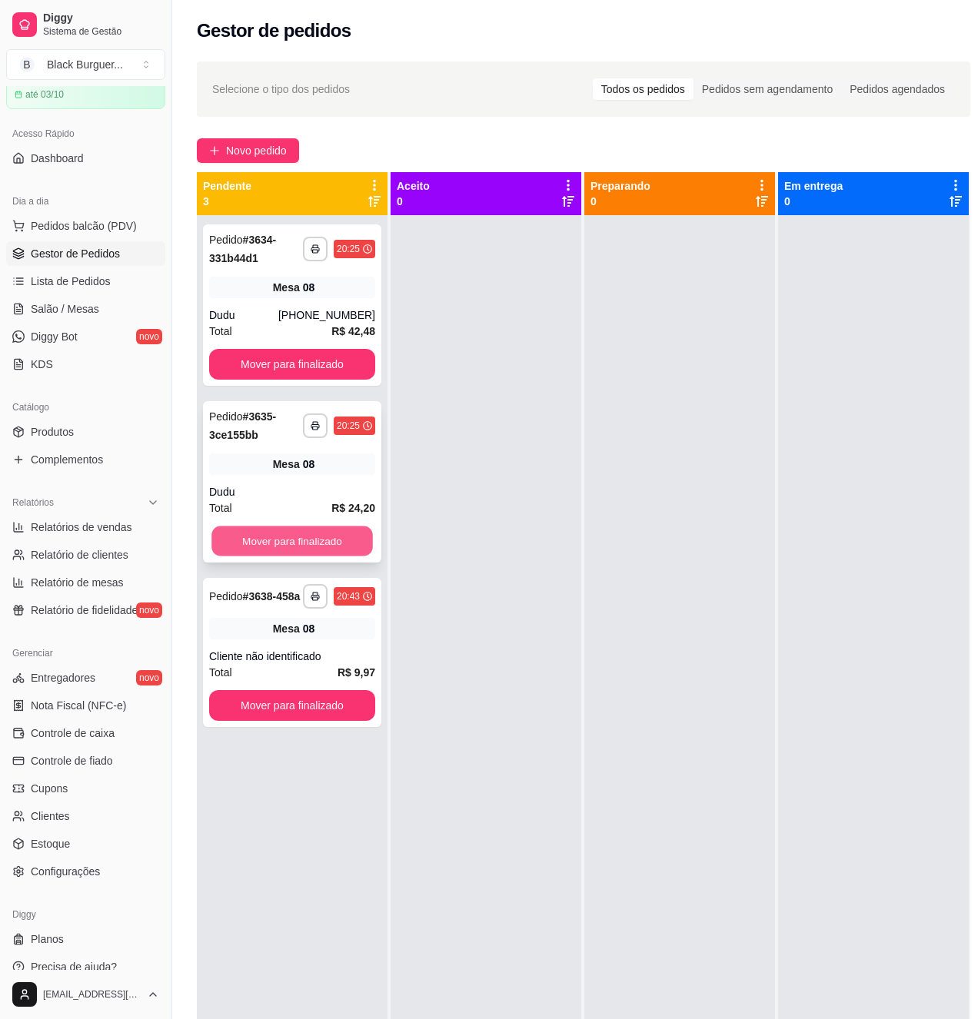
click at [320, 543] on button "Mover para finalizado" at bounding box center [291, 542] width 161 height 30
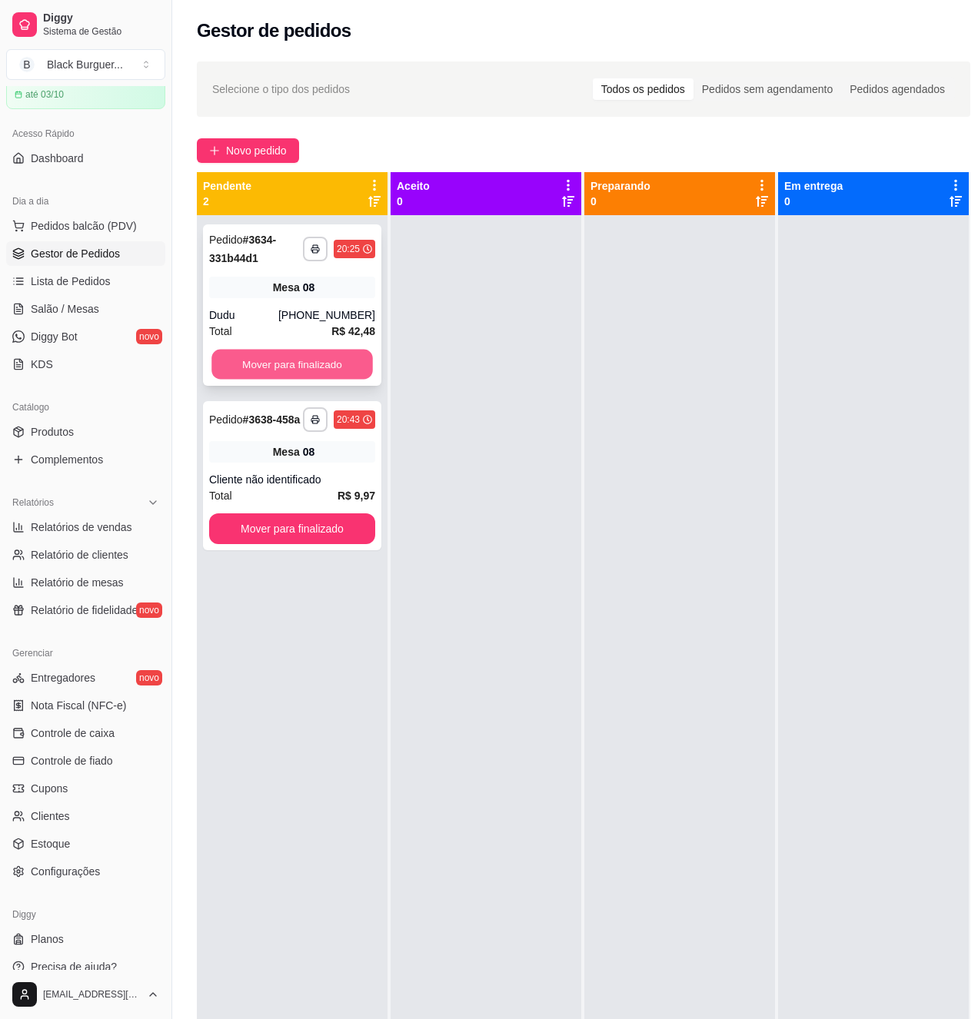
click at [340, 358] on button "Mover para finalizado" at bounding box center [291, 365] width 161 height 30
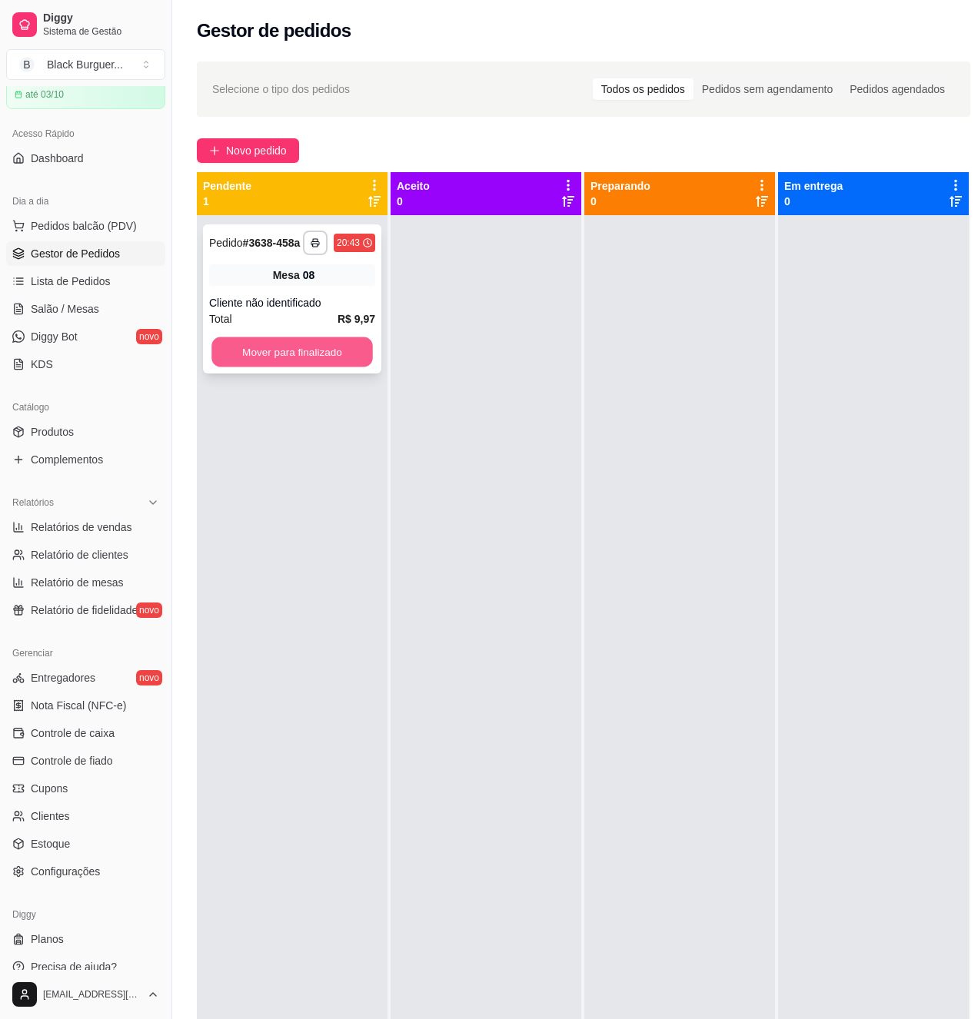
click at [343, 360] on button "Mover para finalizado" at bounding box center [291, 352] width 161 height 30
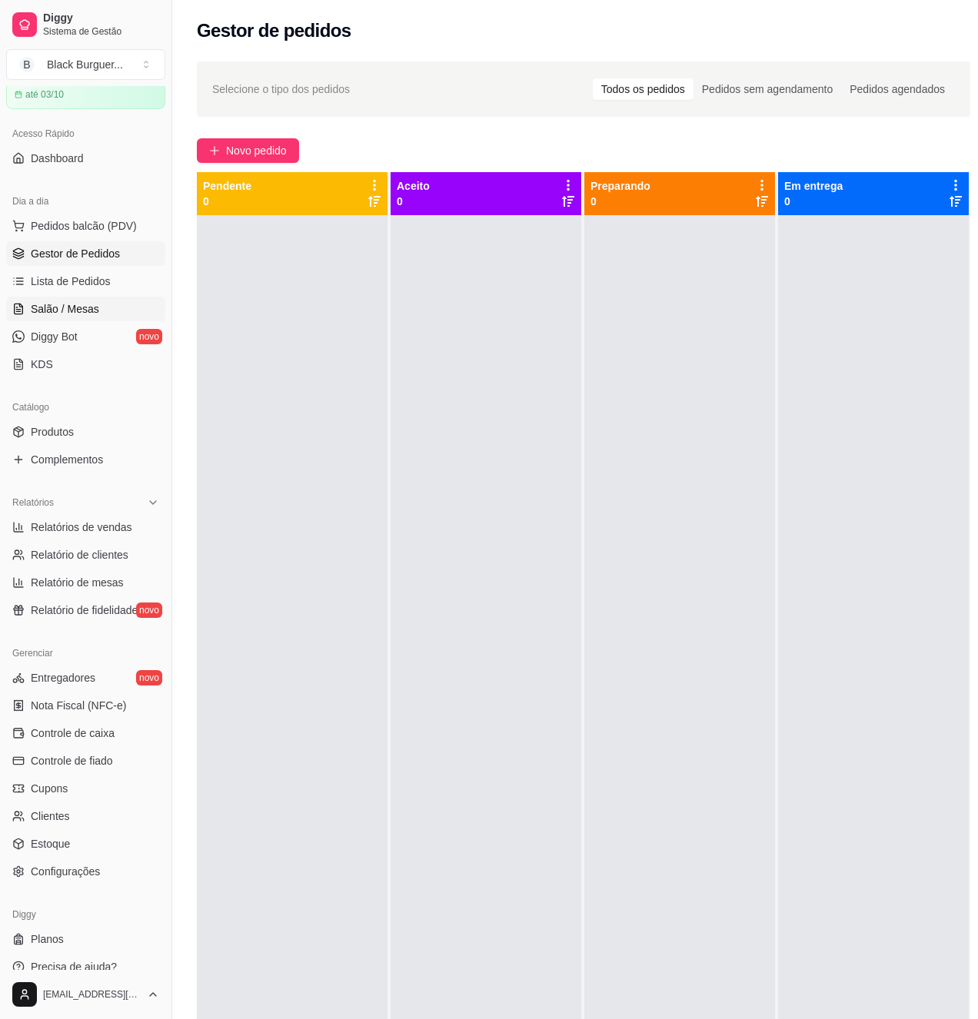
click at [81, 303] on span "Salão / Mesas" at bounding box center [65, 308] width 68 height 15
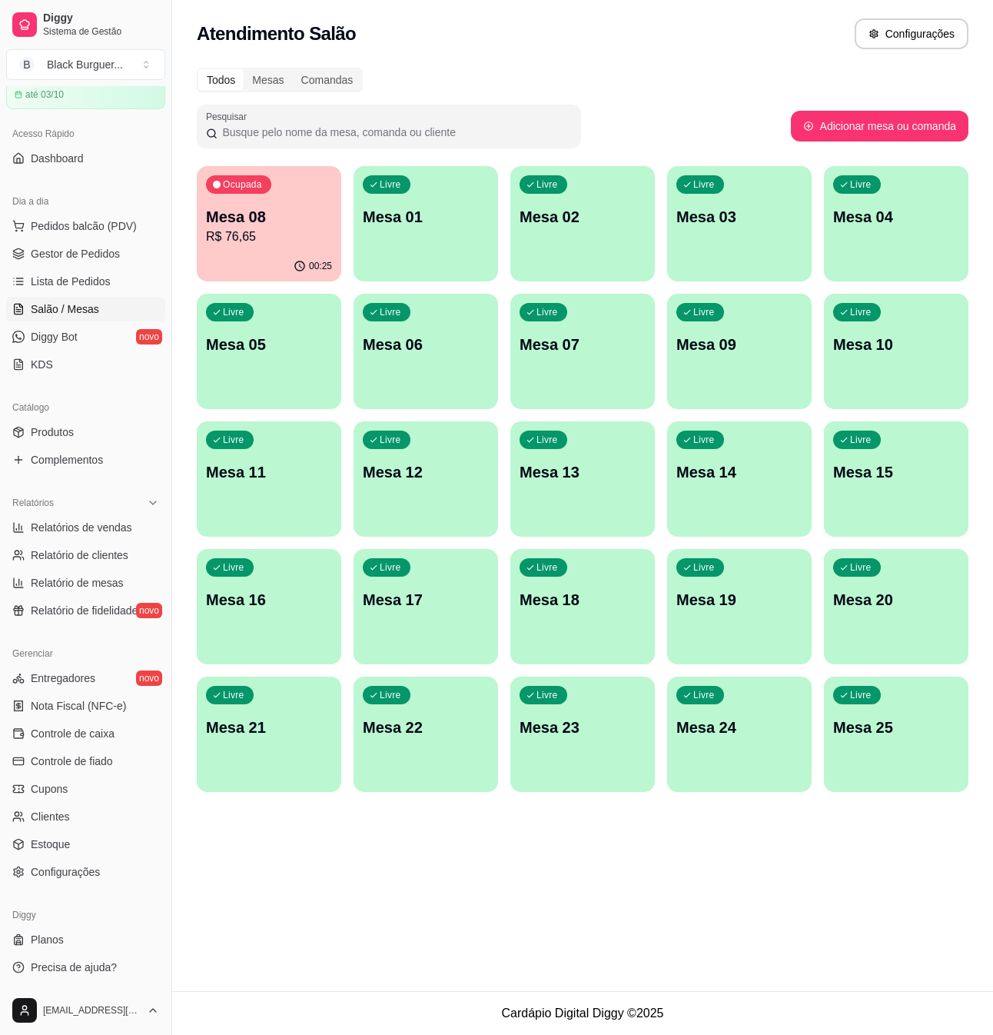
click at [278, 225] on p "Mesa 08" at bounding box center [269, 217] width 126 height 22
click at [88, 258] on span "Gestor de Pedidos" at bounding box center [75, 253] width 89 height 15
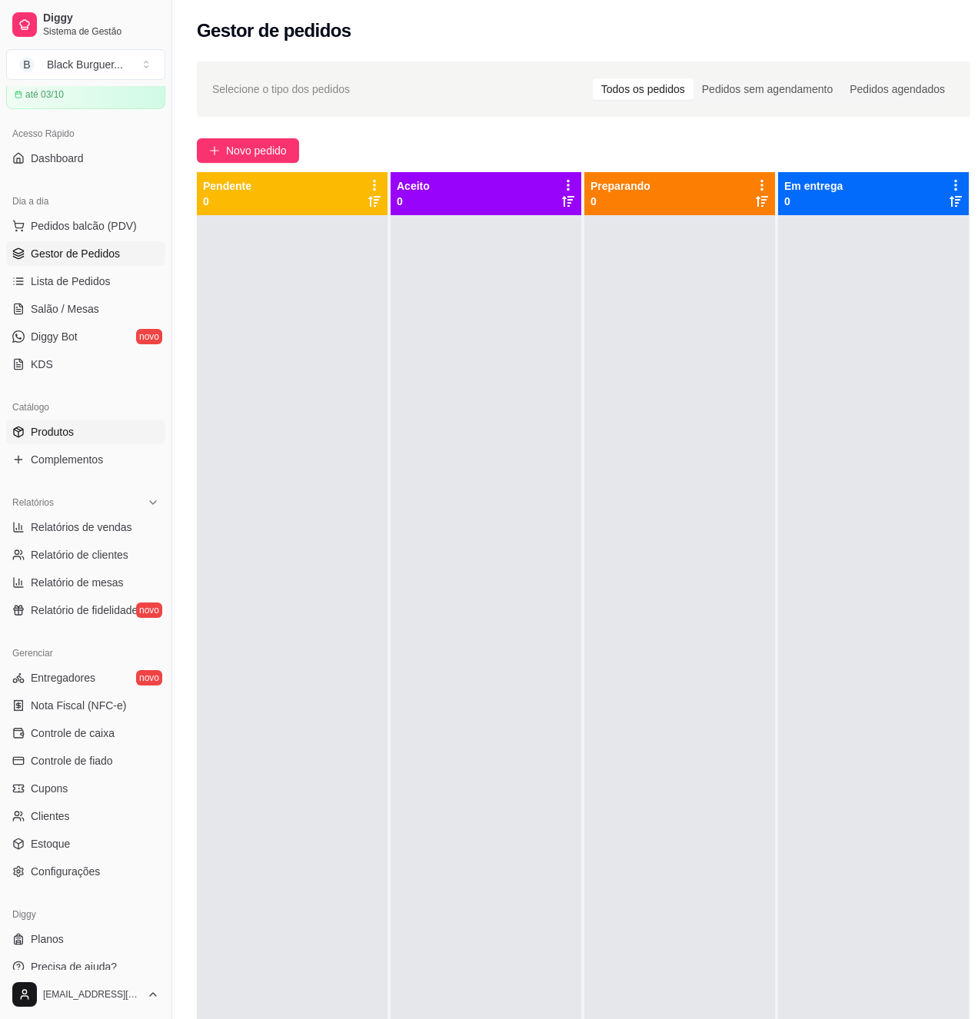
click at [71, 424] on span "Produtos" at bounding box center [52, 431] width 43 height 15
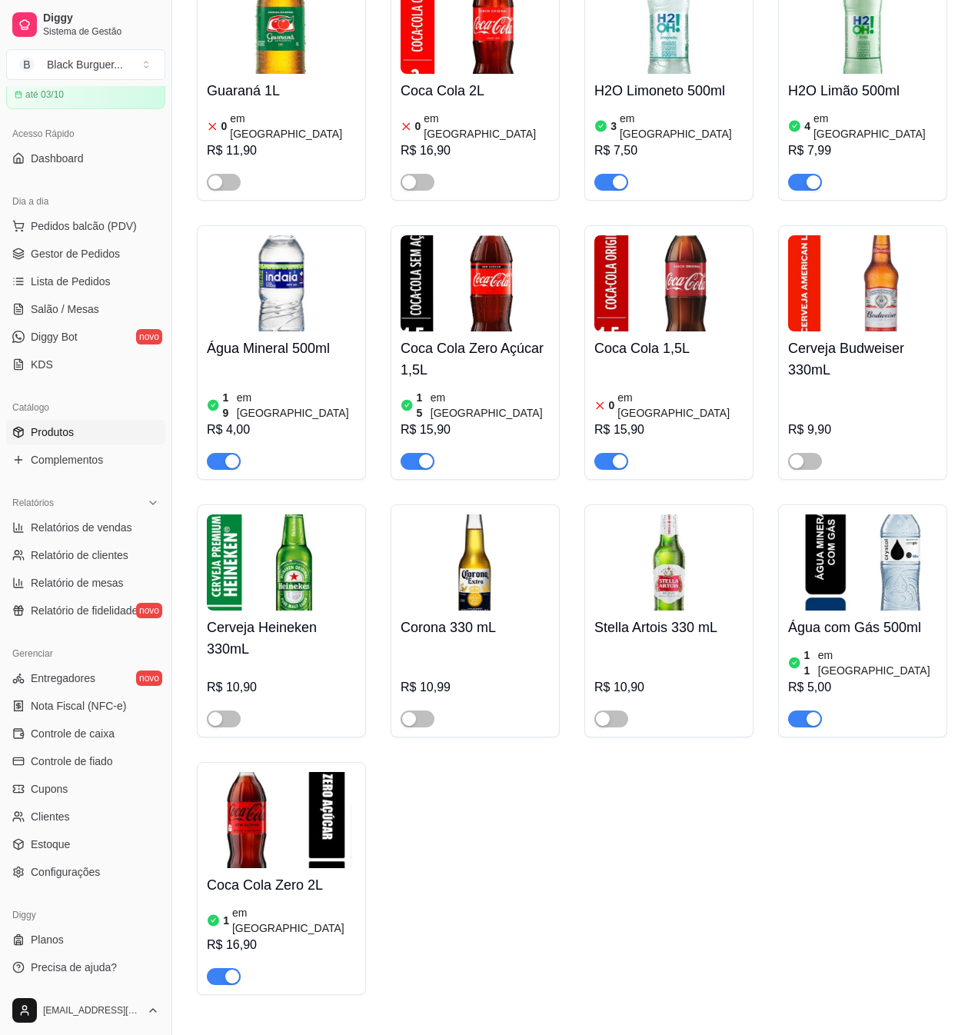
scroll to position [5492, 0]
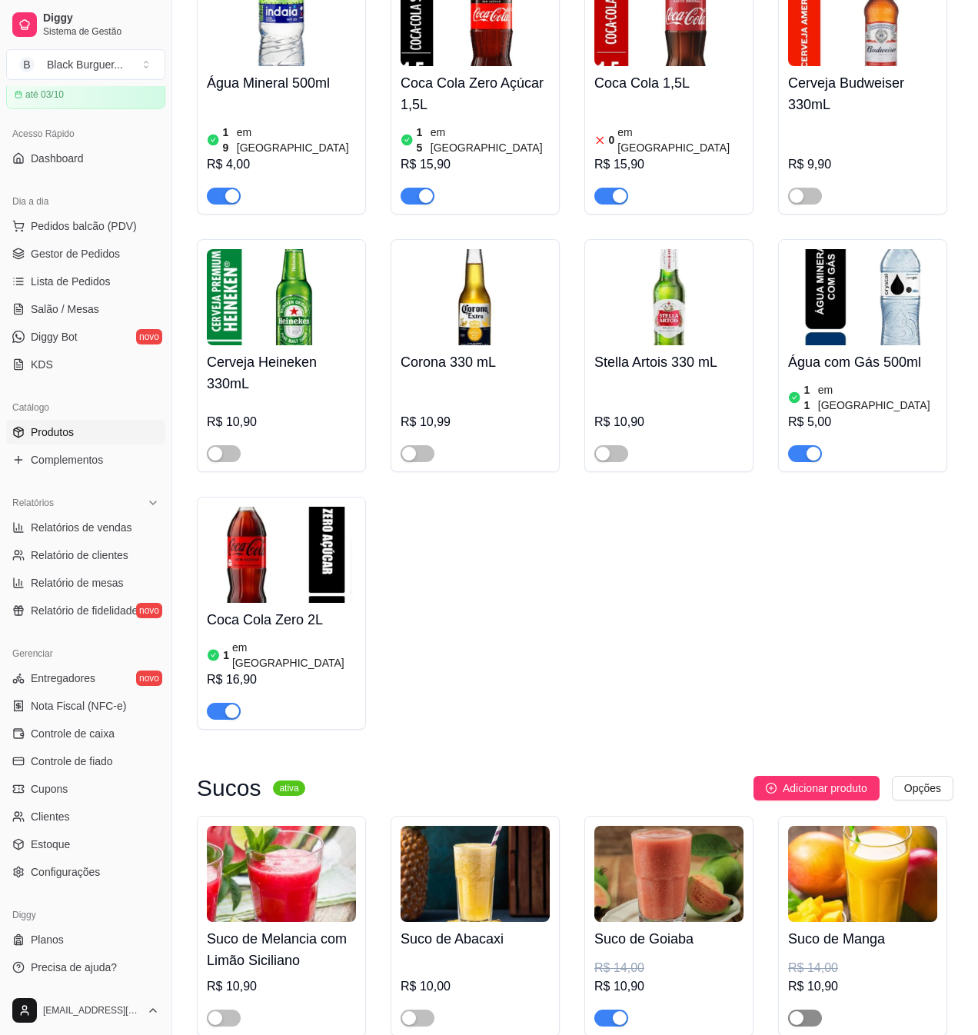
click at [812, 1009] on span "button" at bounding box center [805, 1017] width 34 height 17
click at [821, 928] on h4 "Suco de Manga" at bounding box center [862, 939] width 149 height 22
click at [85, 261] on span "Gestor de Pedidos" at bounding box center [75, 253] width 89 height 15
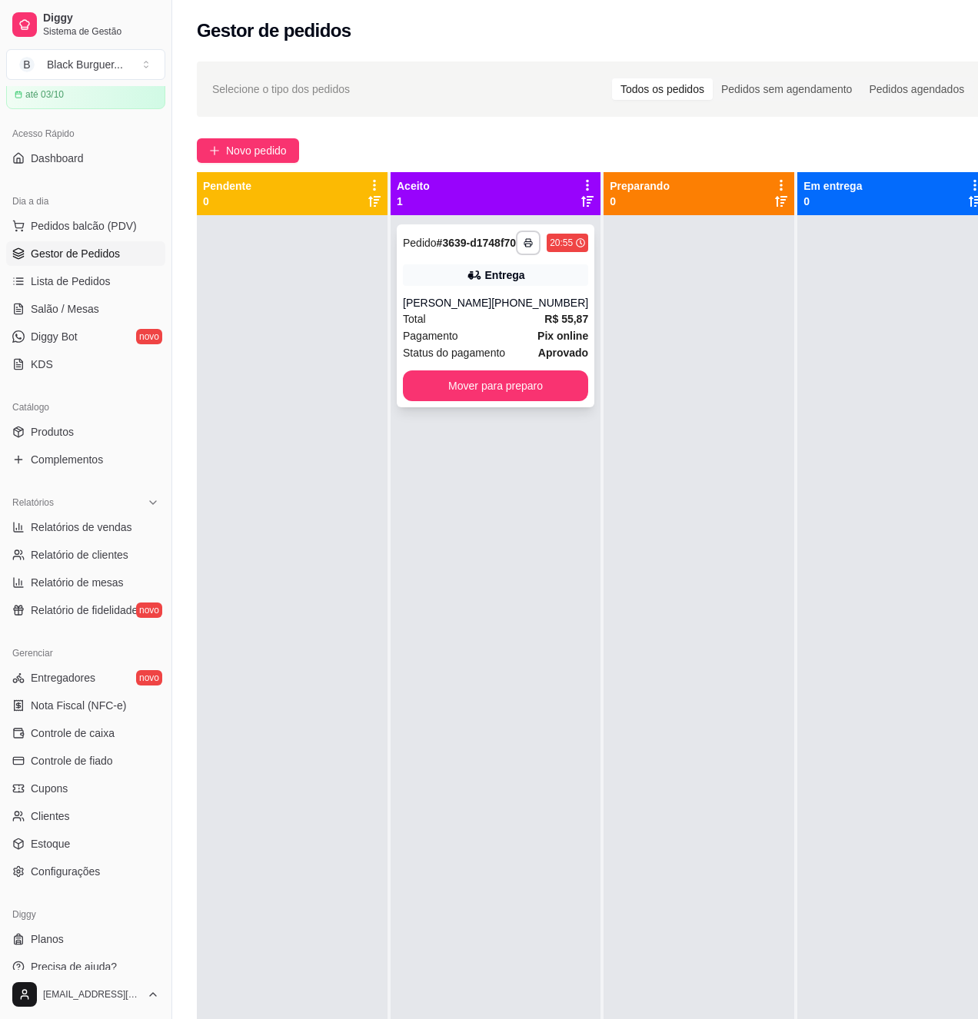
click at [544, 324] on span "R$ 55,87" at bounding box center [566, 319] width 44 height 17
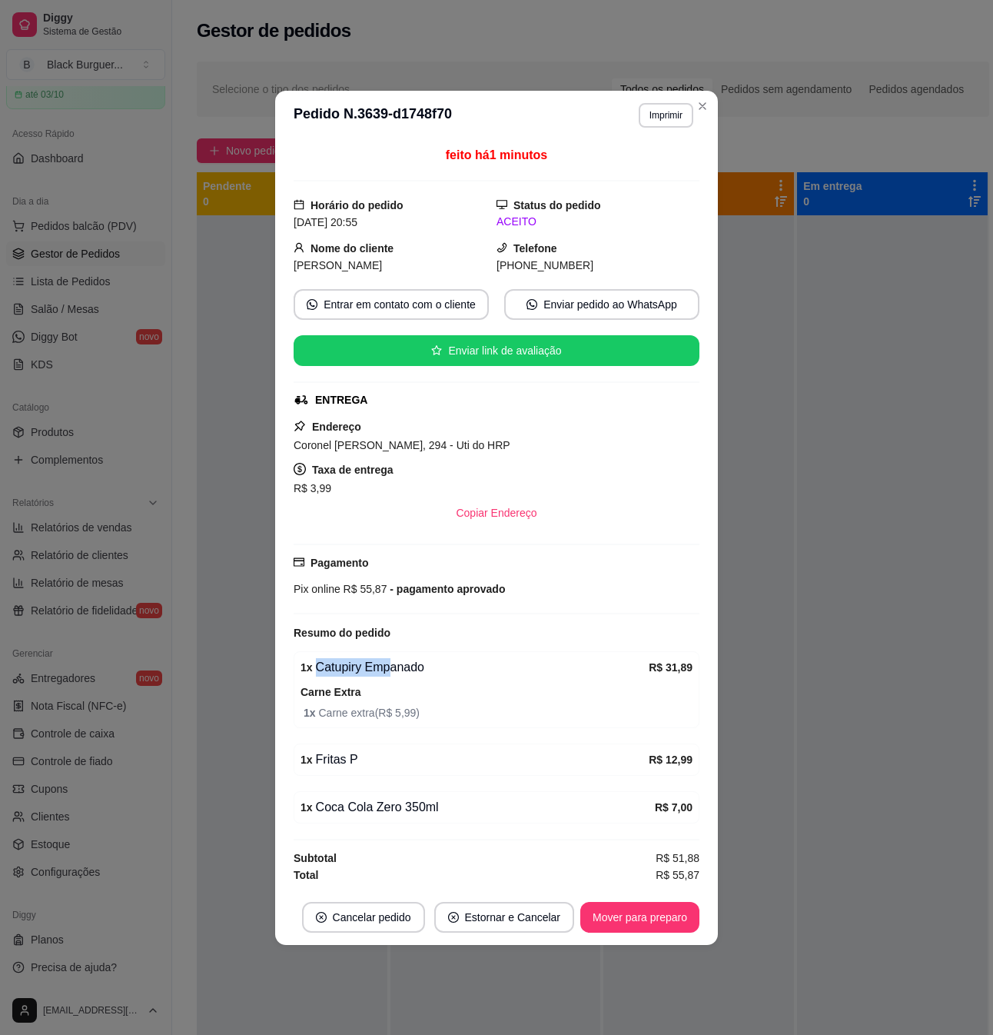
drag, startPoint x: 387, startPoint y: 673, endPoint x: 422, endPoint y: 673, distance: 34.6
click at [422, 673] on div "1 x Catupiry Empanado" at bounding box center [475, 667] width 348 height 18
click at [422, 676] on div "1 x Catupiry Empanado" at bounding box center [475, 667] width 348 height 18
drag, startPoint x: 370, startPoint y: 705, endPoint x: 379, endPoint y: 735, distance: 31.1
click at [370, 707] on div "Carne Extra 1 x Carne extra ( R$ 5,99 )" at bounding box center [497, 702] width 392 height 38
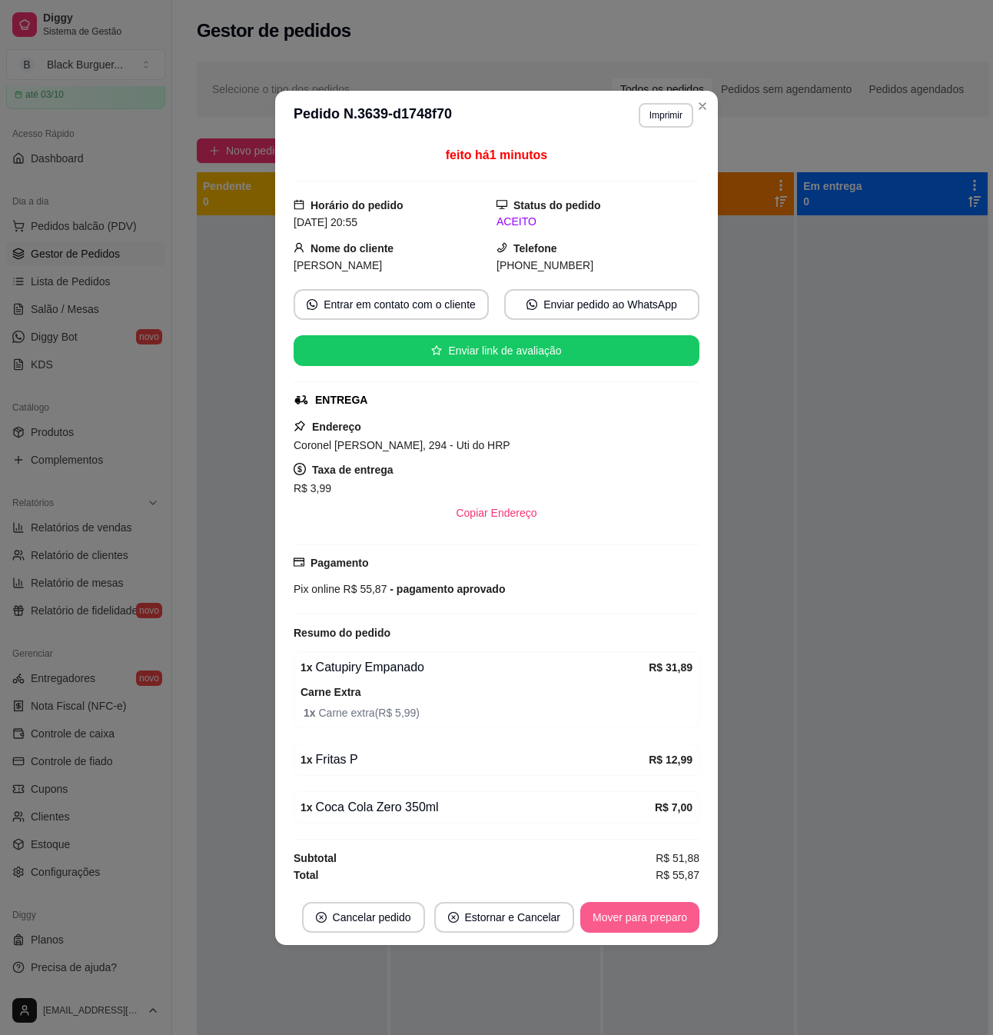
click at [637, 923] on button "Mover para preparo" at bounding box center [639, 917] width 119 height 31
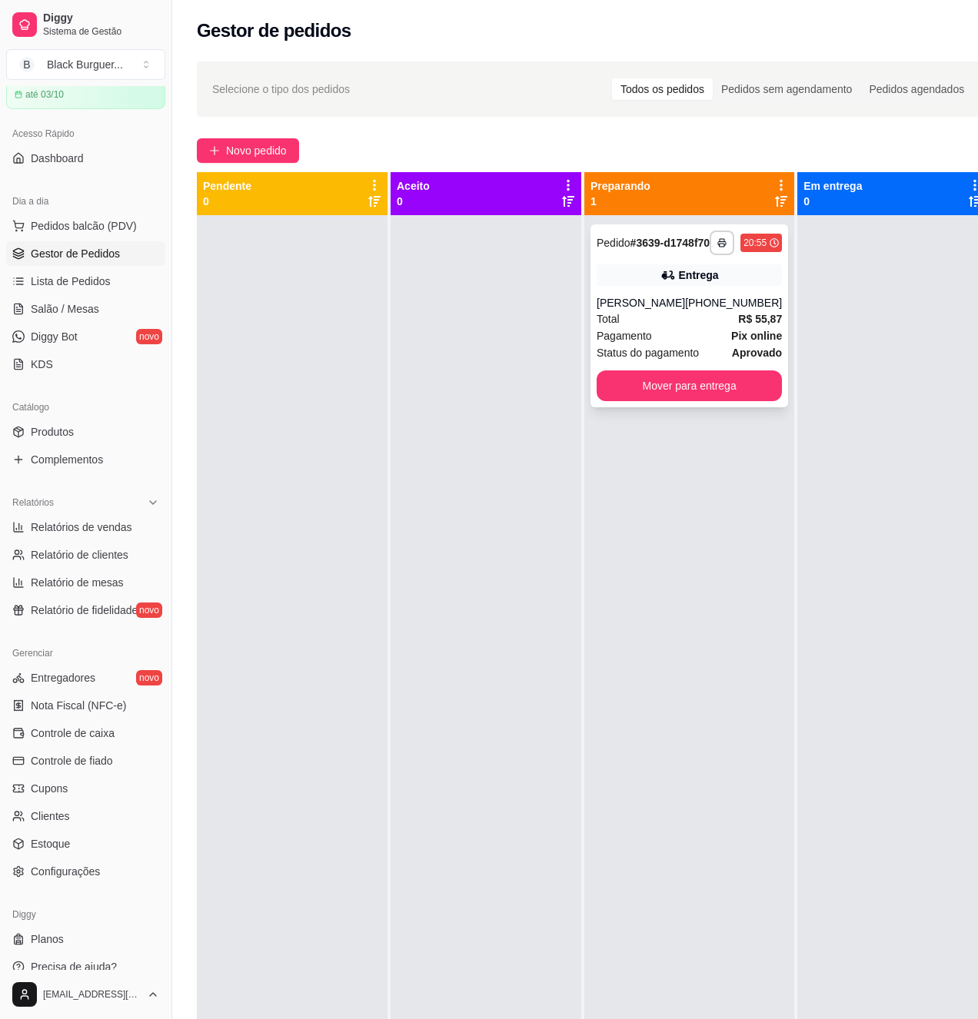
click at [655, 327] on div "Total R$ 55,87" at bounding box center [688, 319] width 185 height 17
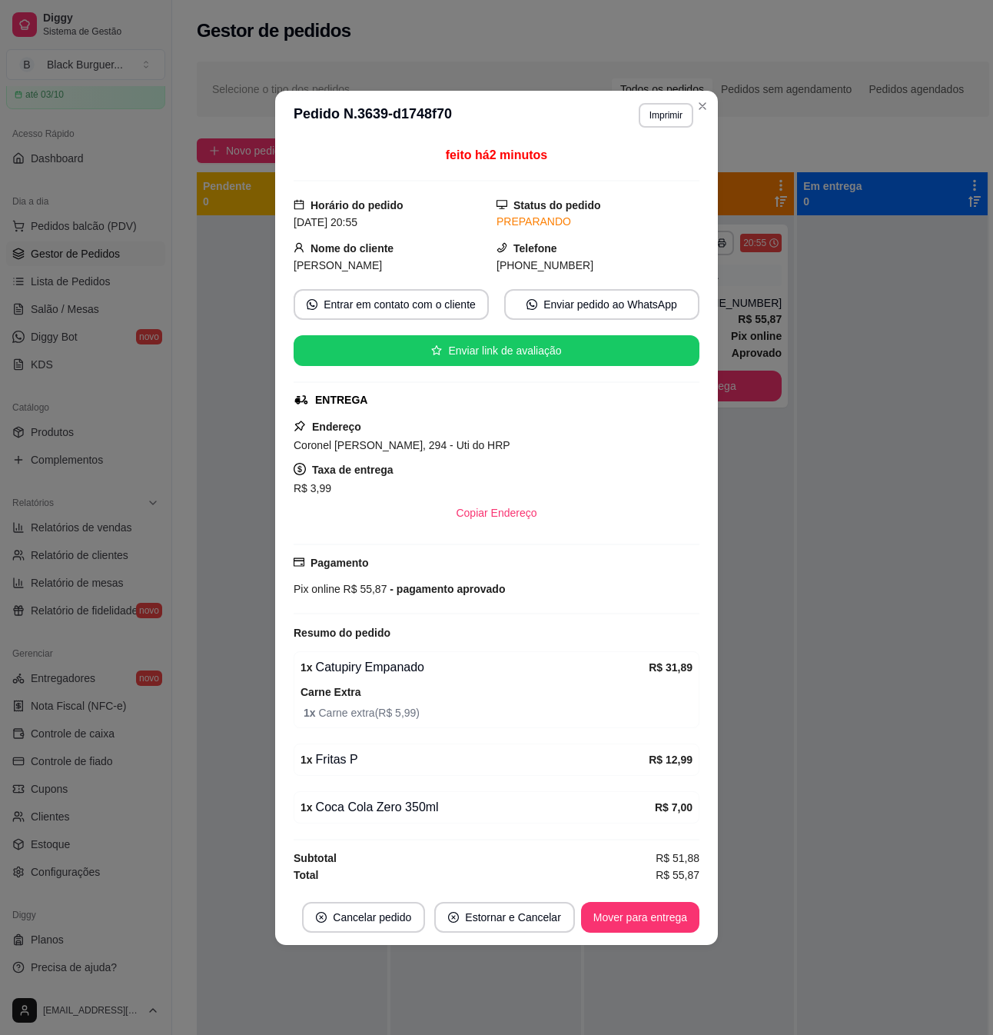
click at [403, 715] on span "1 x Carne extra ( R$ 5,99 )" at bounding box center [498, 712] width 389 height 17
click at [410, 712] on span "1 x Carne extra ( R$ 5,99 )" at bounding box center [498, 712] width 389 height 17
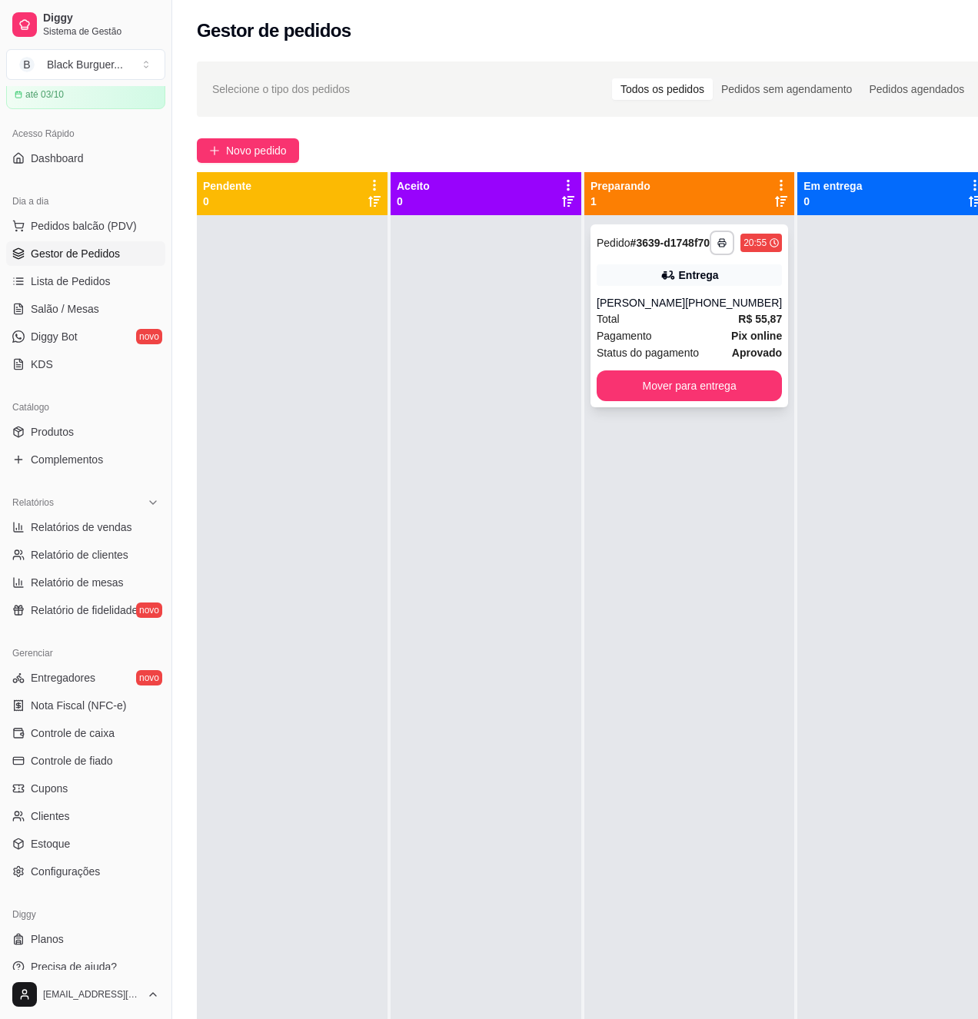
click at [731, 340] on span "Pix online" at bounding box center [756, 335] width 51 height 17
click at [655, 327] on div "Total R$ 55,87" at bounding box center [688, 319] width 185 height 17
click at [763, 299] on div "**********" at bounding box center [689, 315] width 198 height 183
click at [716, 286] on div "Entrega" at bounding box center [688, 275] width 185 height 22
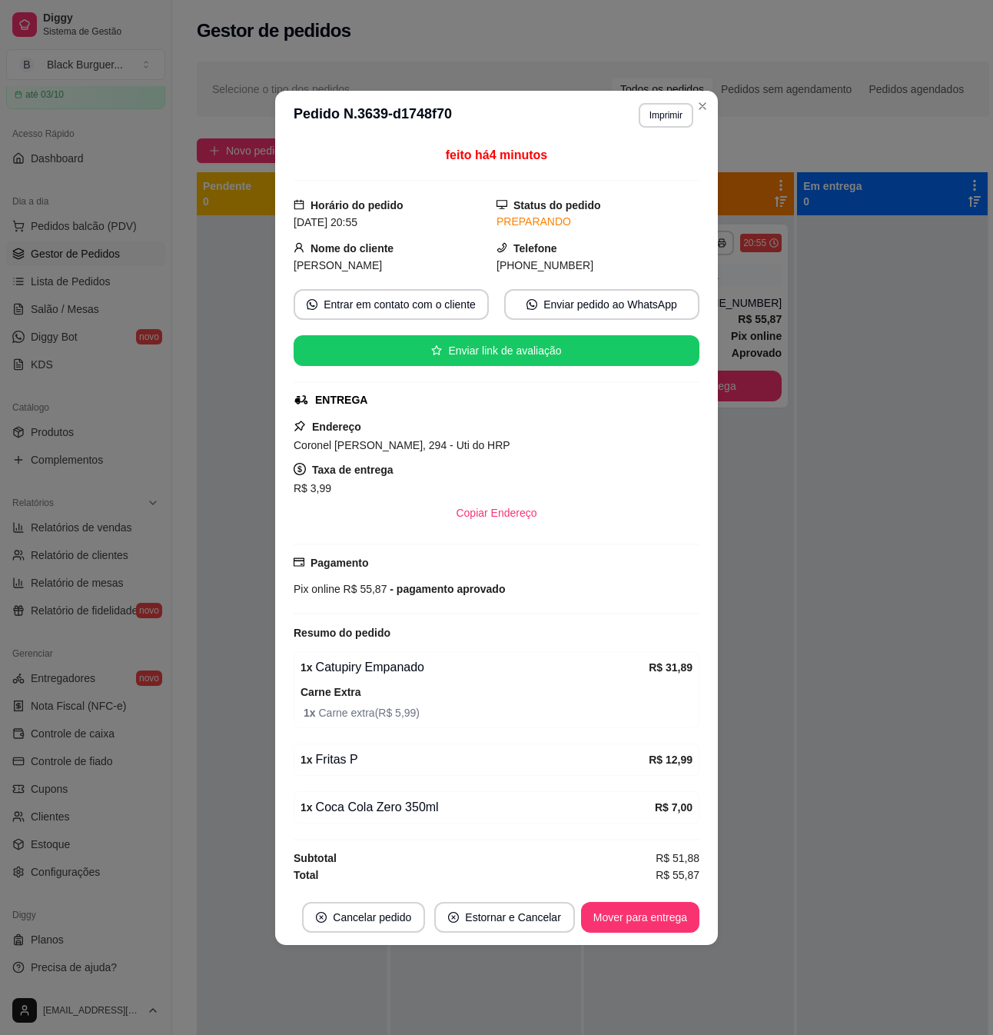
click at [373, 671] on div "1 x Catupiry Empanado" at bounding box center [475, 667] width 348 height 18
drag, startPoint x: 386, startPoint y: 671, endPoint x: 421, endPoint y: 652, distance: 40.2
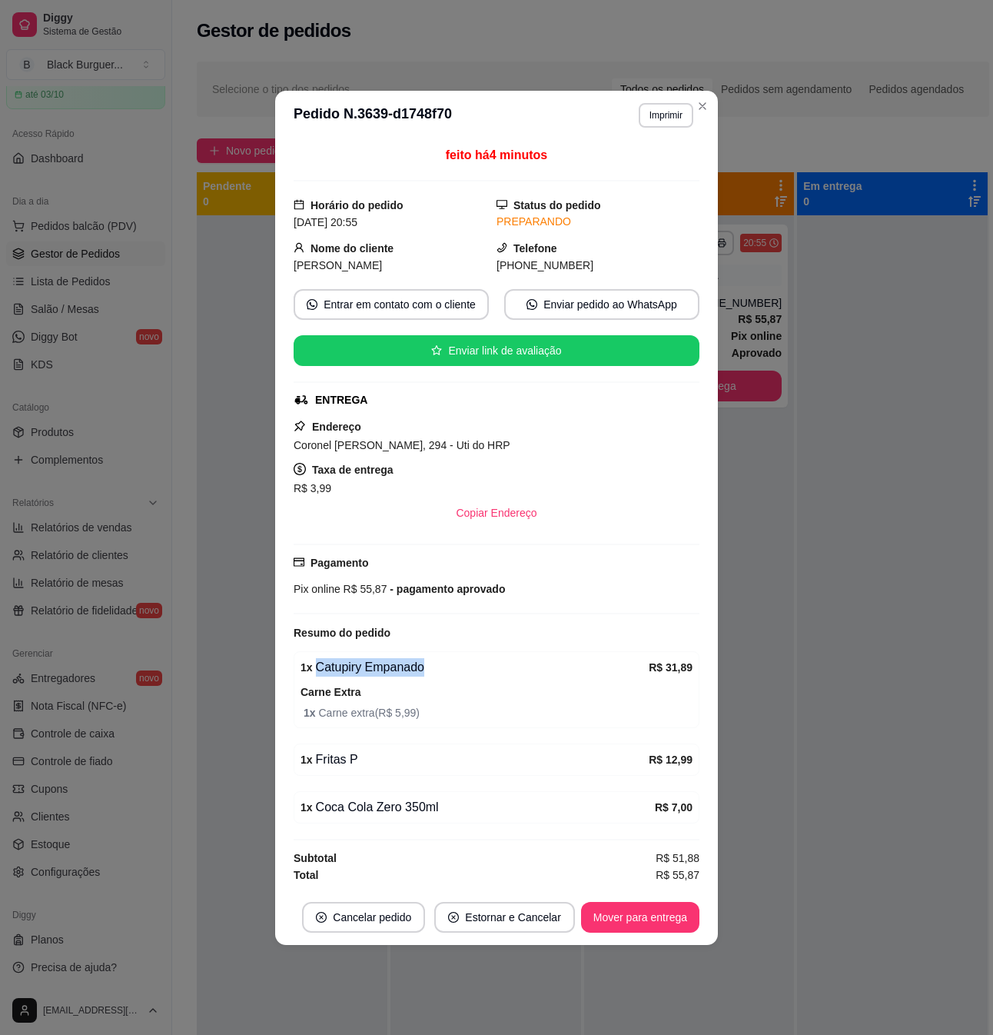
click at [388, 671] on div "1 x Catupiry Empanado" at bounding box center [475, 667] width 348 height 18
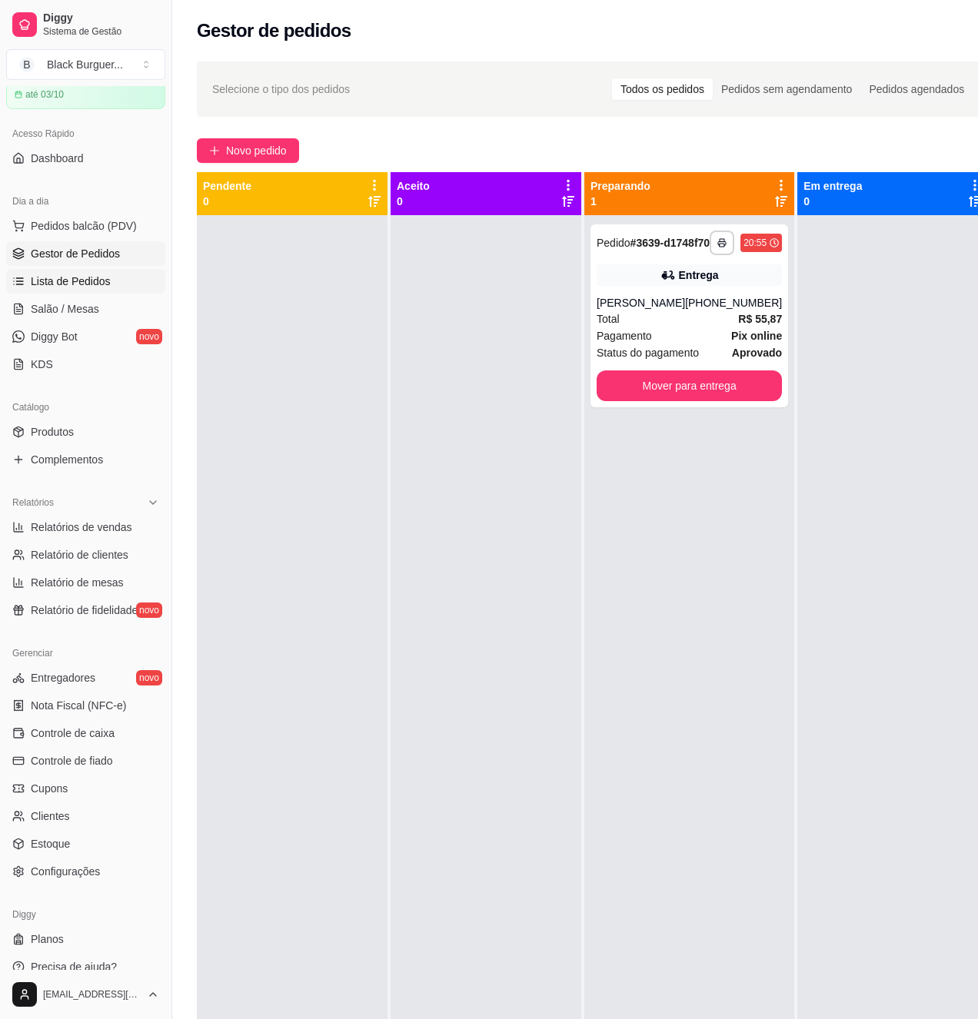
click at [100, 294] on link "Lista de Pedidos" at bounding box center [85, 281] width 159 height 25
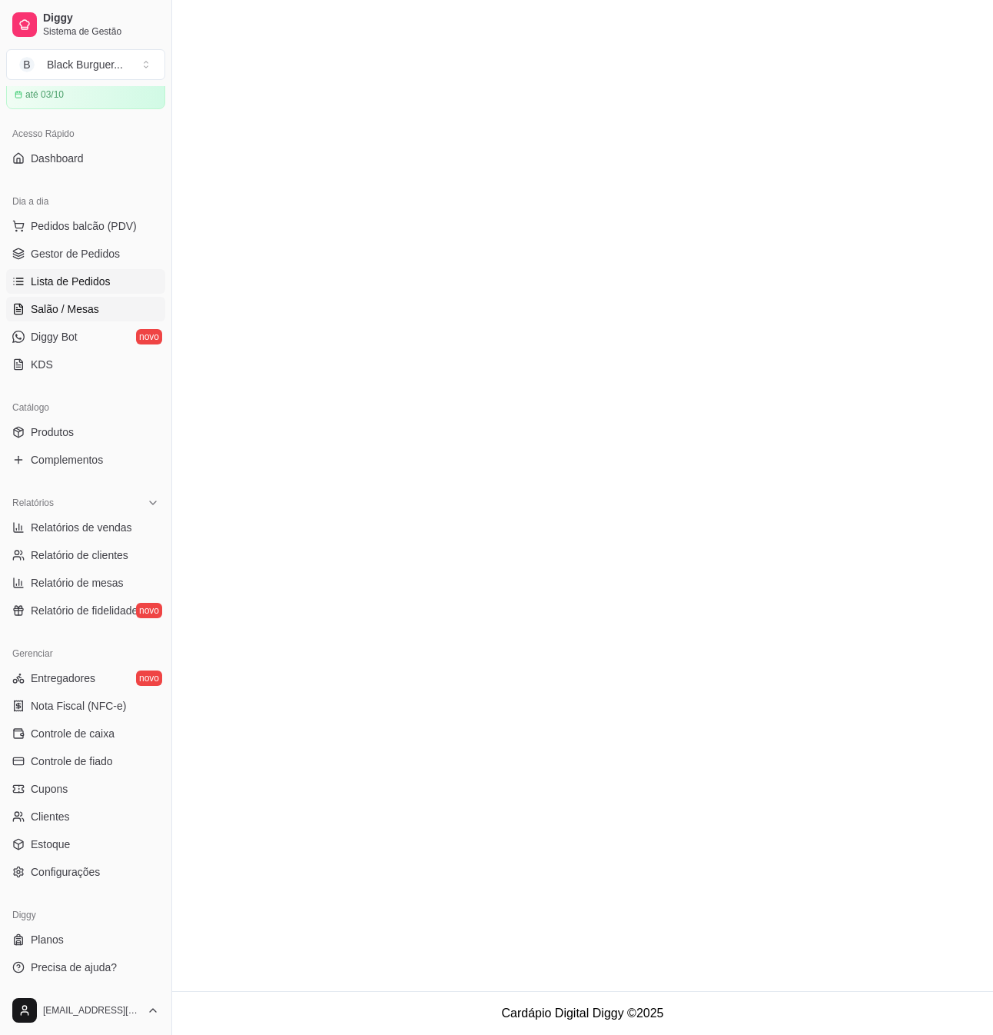
click at [108, 301] on link "Salão / Mesas" at bounding box center [85, 309] width 159 height 25
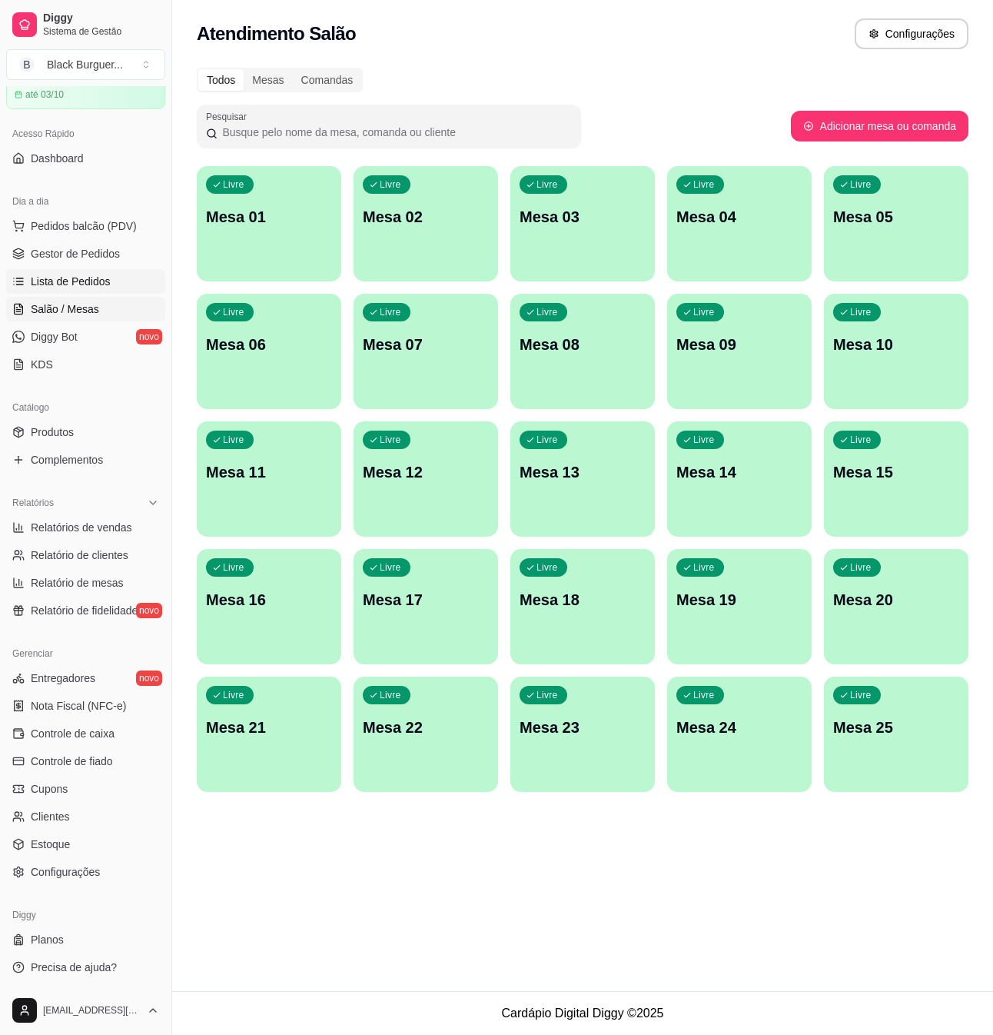
click at [111, 281] on link "Lista de Pedidos" at bounding box center [85, 281] width 159 height 25
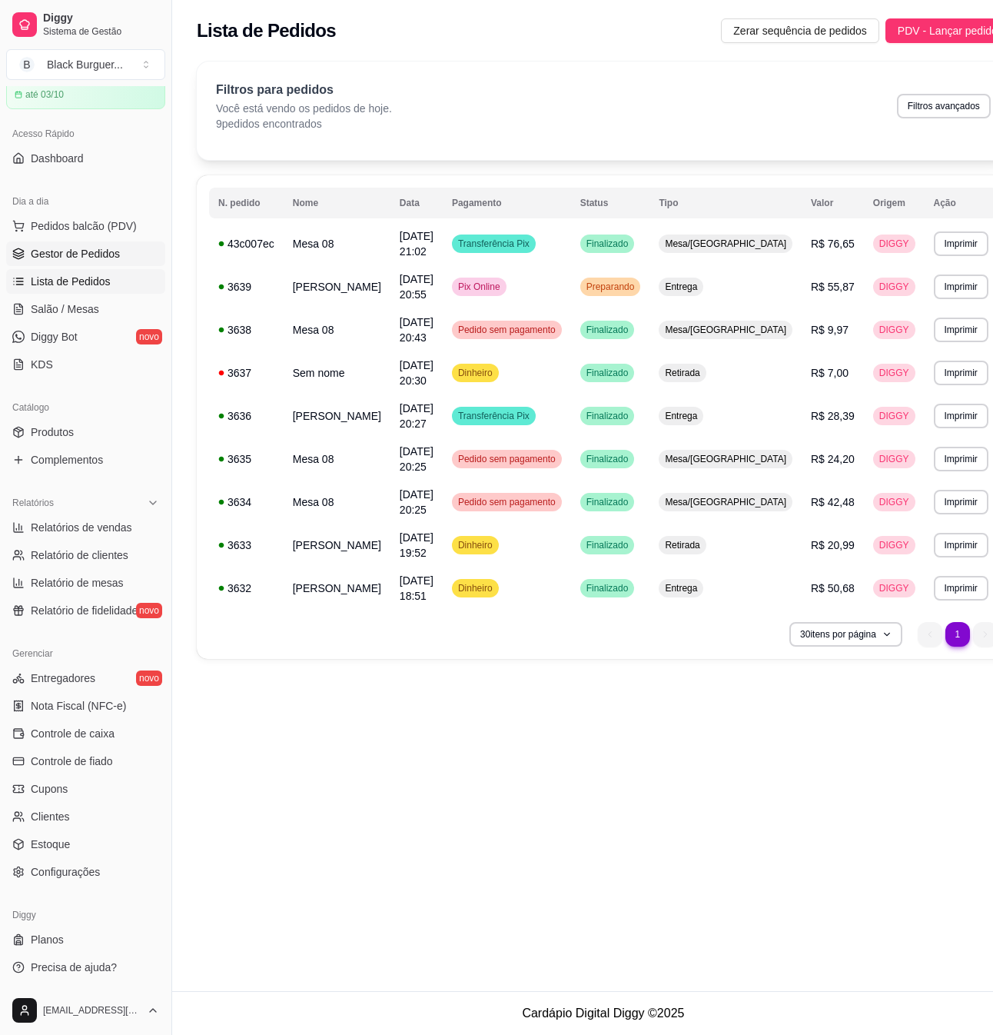
click at [118, 257] on link "Gestor de Pedidos" at bounding box center [85, 253] width 159 height 25
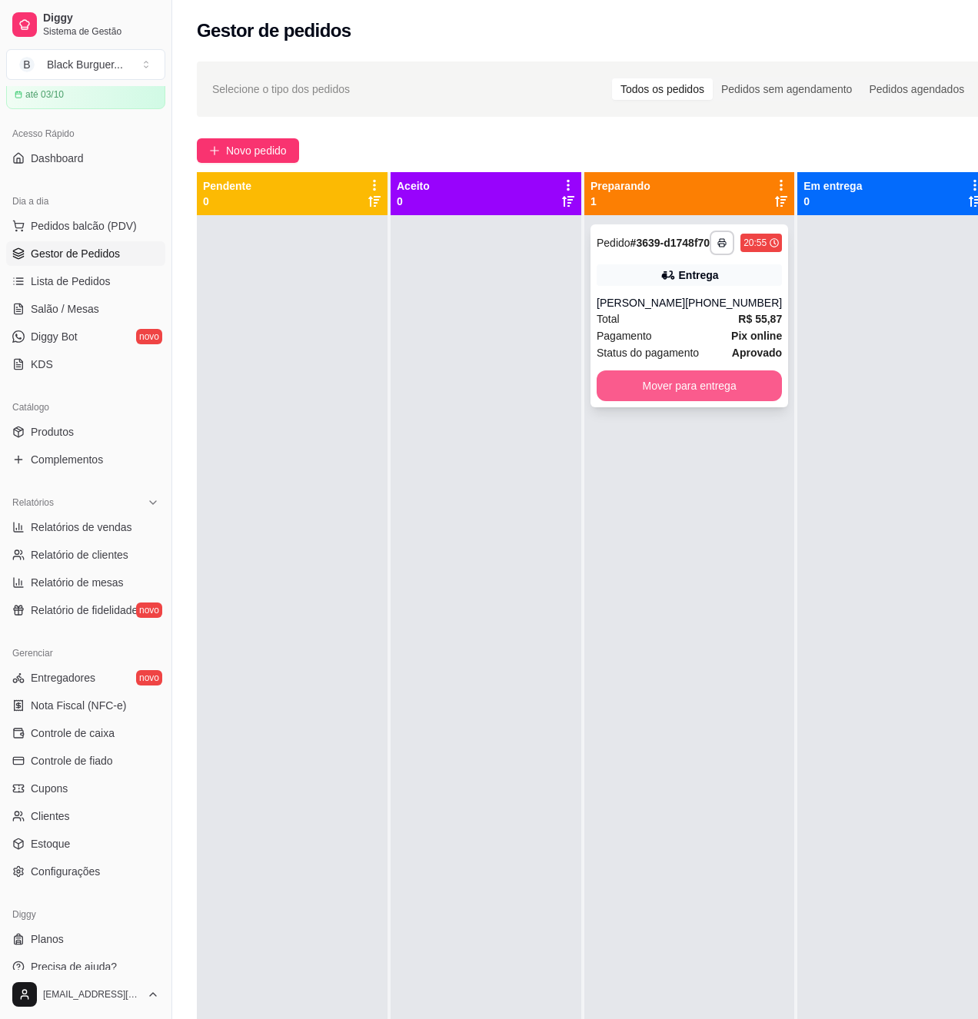
click at [621, 392] on button "Mover para entrega" at bounding box center [688, 385] width 185 height 31
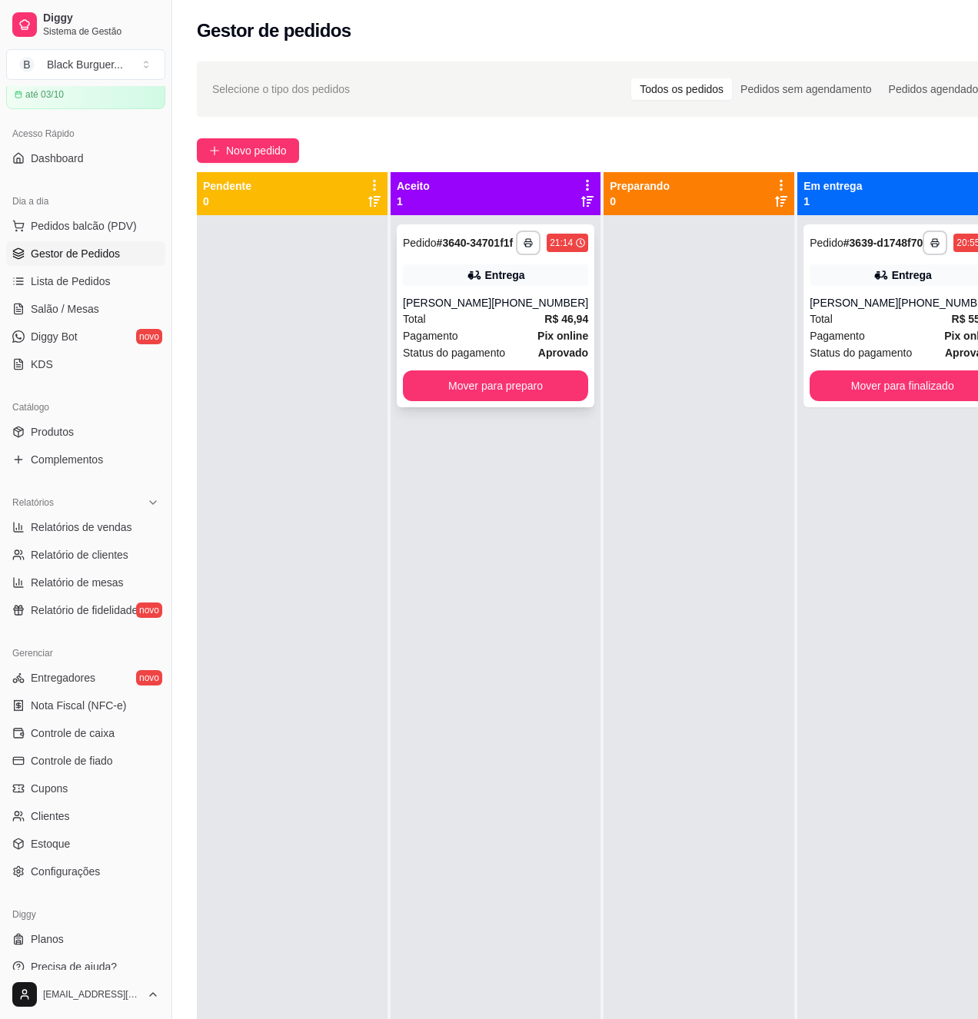
click at [511, 311] on div "[PHONE_NUMBER]" at bounding box center [539, 302] width 97 height 15
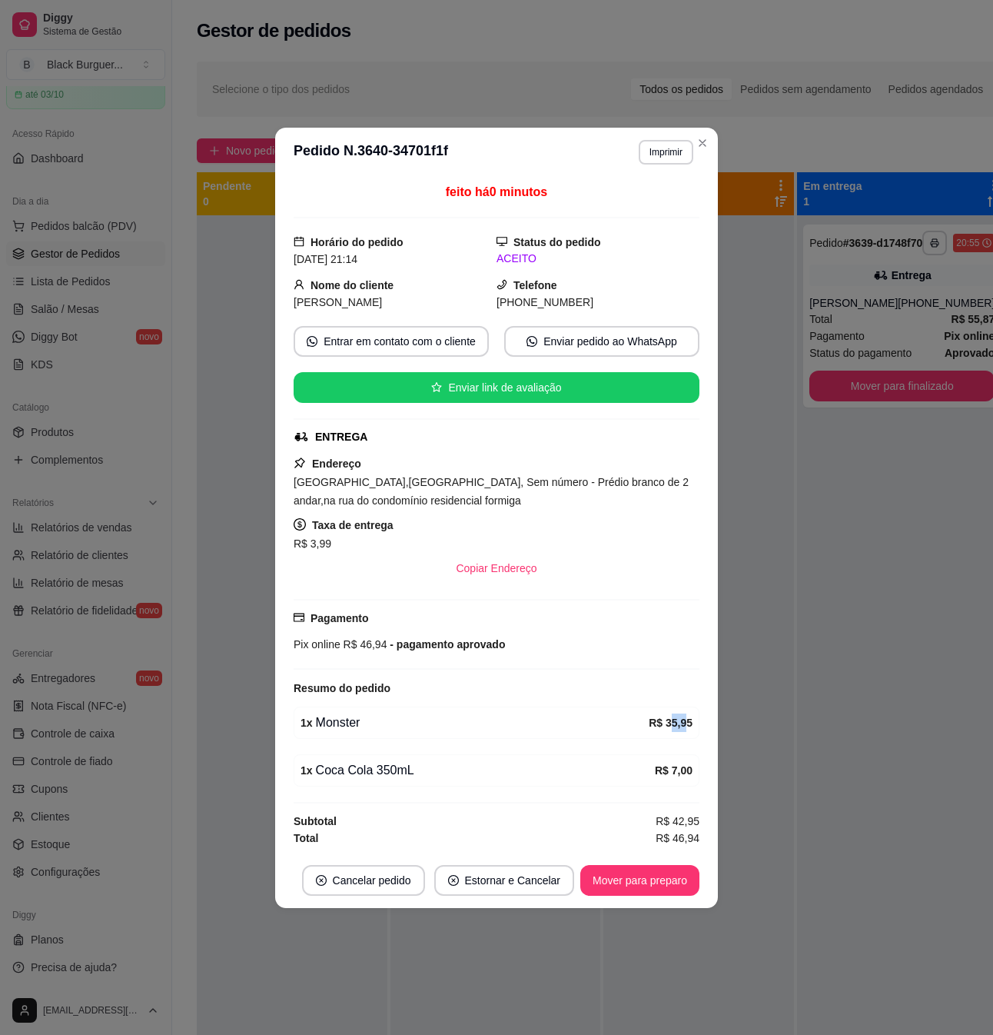
drag, startPoint x: 671, startPoint y: 719, endPoint x: 689, endPoint y: 721, distance: 18.5
click at [687, 721] on strong "R$ 35,95" at bounding box center [671, 722] width 44 height 12
click at [689, 721] on strong "R$ 35,95" at bounding box center [671, 722] width 44 height 12
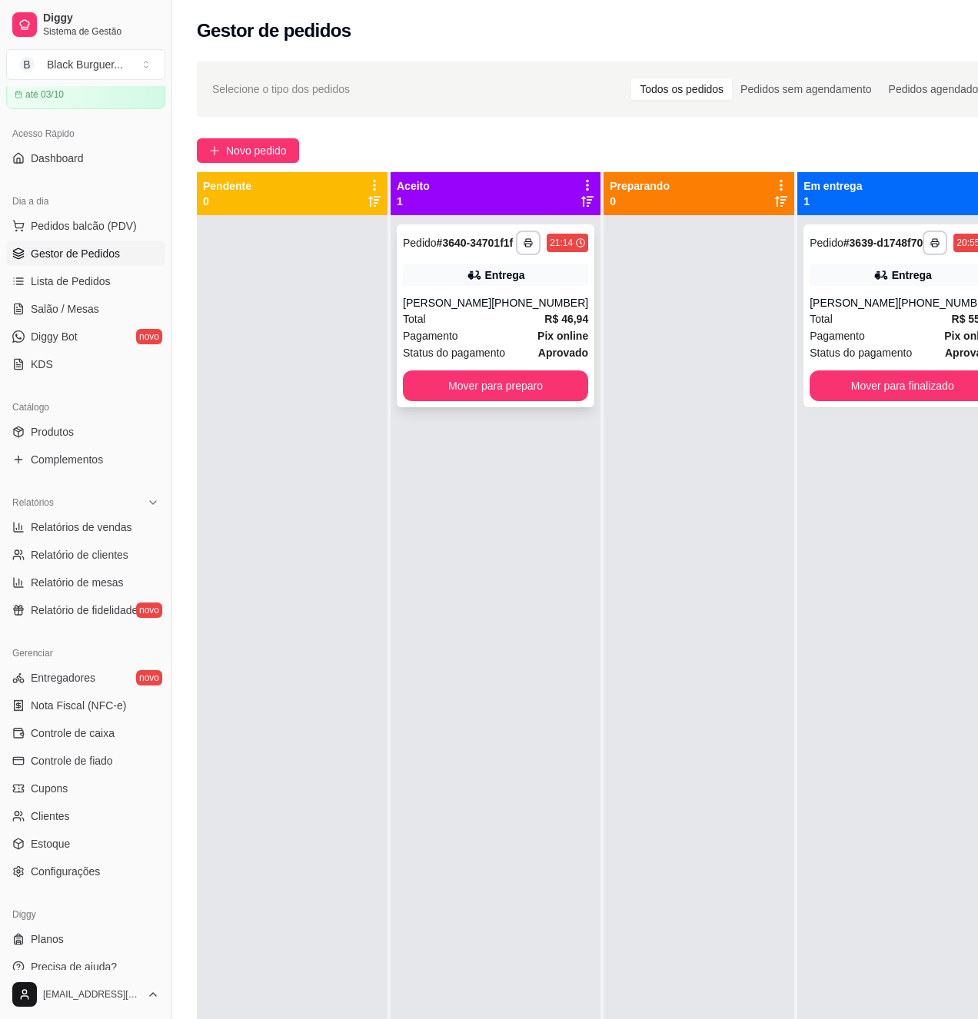
click at [450, 311] on div "[PERSON_NAME]" at bounding box center [447, 302] width 88 height 15
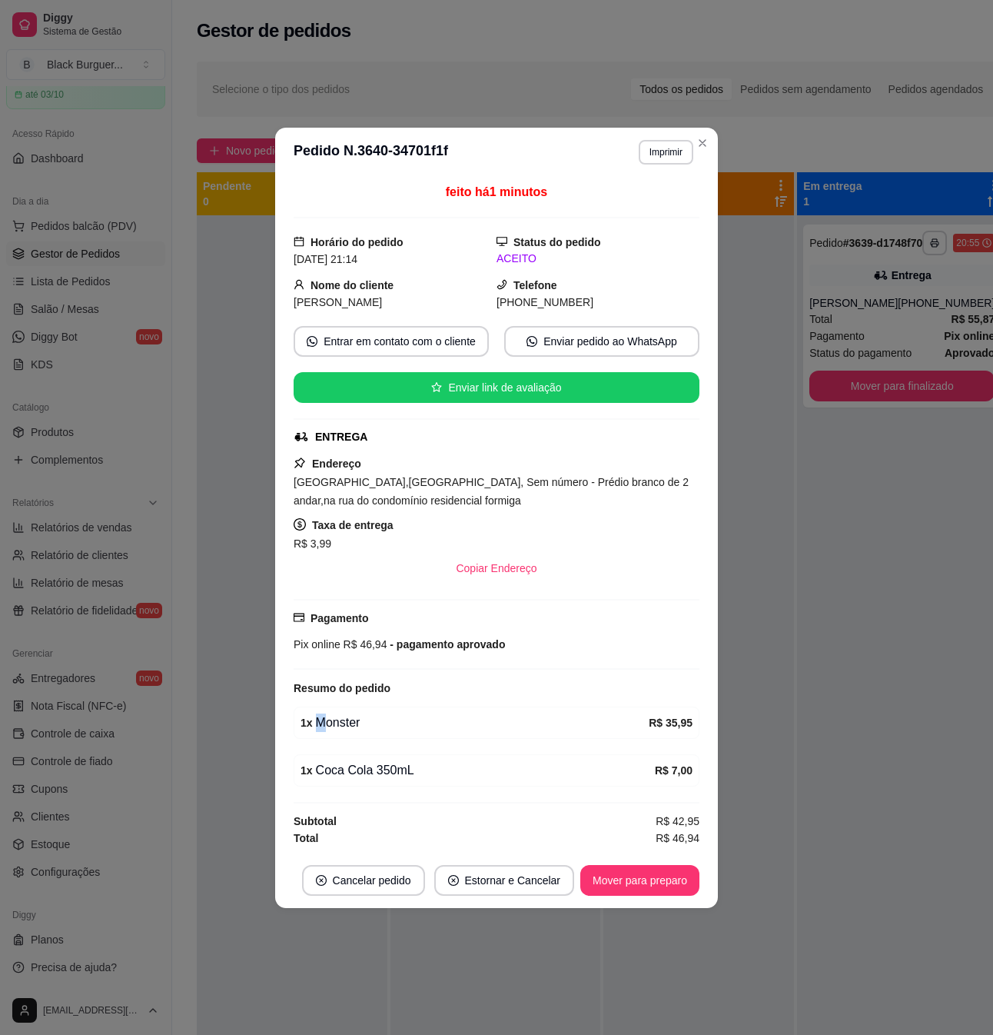
drag, startPoint x: 324, startPoint y: 721, endPoint x: 378, endPoint y: 726, distance: 54.8
click at [378, 726] on div "1 x Monster" at bounding box center [475, 722] width 348 height 18
drag, startPoint x: 378, startPoint y: 726, endPoint x: 334, endPoint y: 706, distance: 48.9
click at [375, 726] on div "1 x Monster" at bounding box center [475, 722] width 348 height 18
drag, startPoint x: 306, startPoint y: 662, endPoint x: 332, endPoint y: 656, distance: 26.8
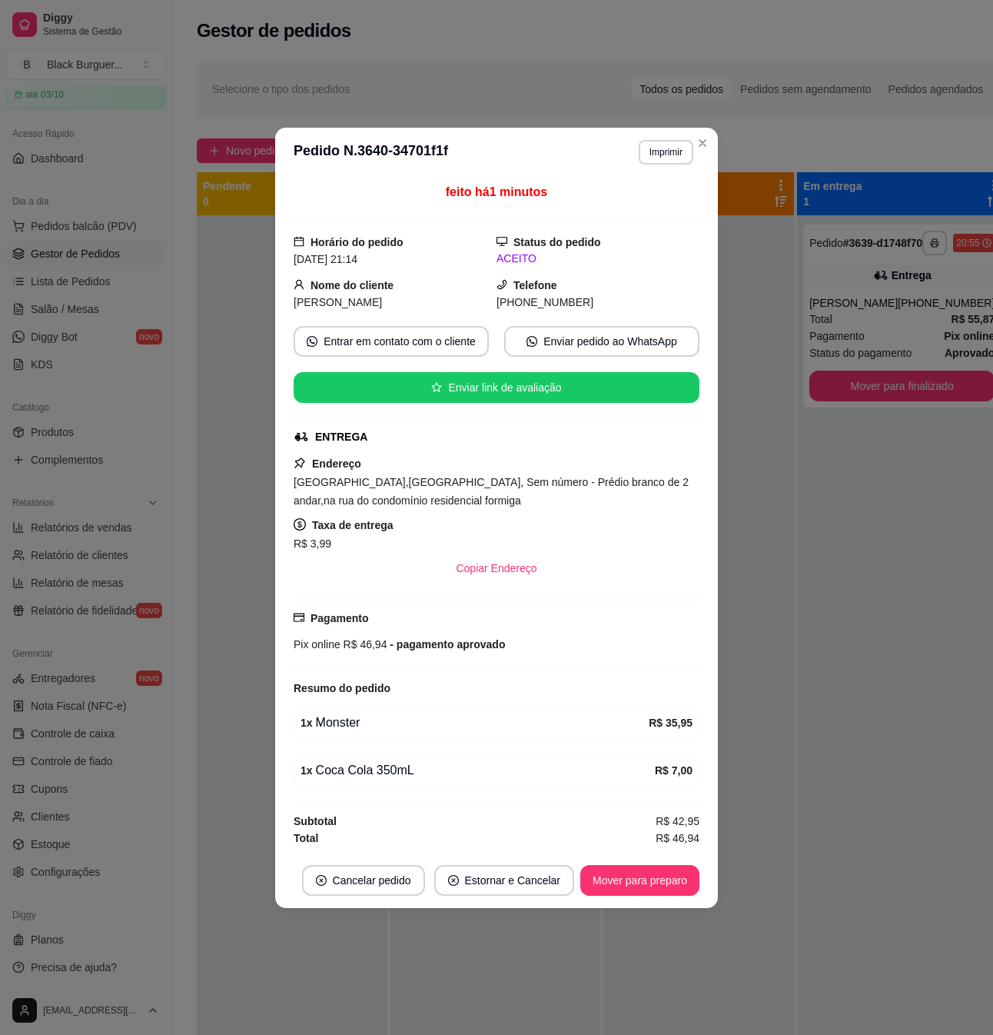
click at [331, 656] on div "Pagamento Pix online R$ 46,94 - pagamento aprovado" at bounding box center [497, 634] width 406 height 71
click at [332, 656] on div "Pagamento Pix online R$ 46,94 - pagamento aprovado" at bounding box center [497, 634] width 406 height 71
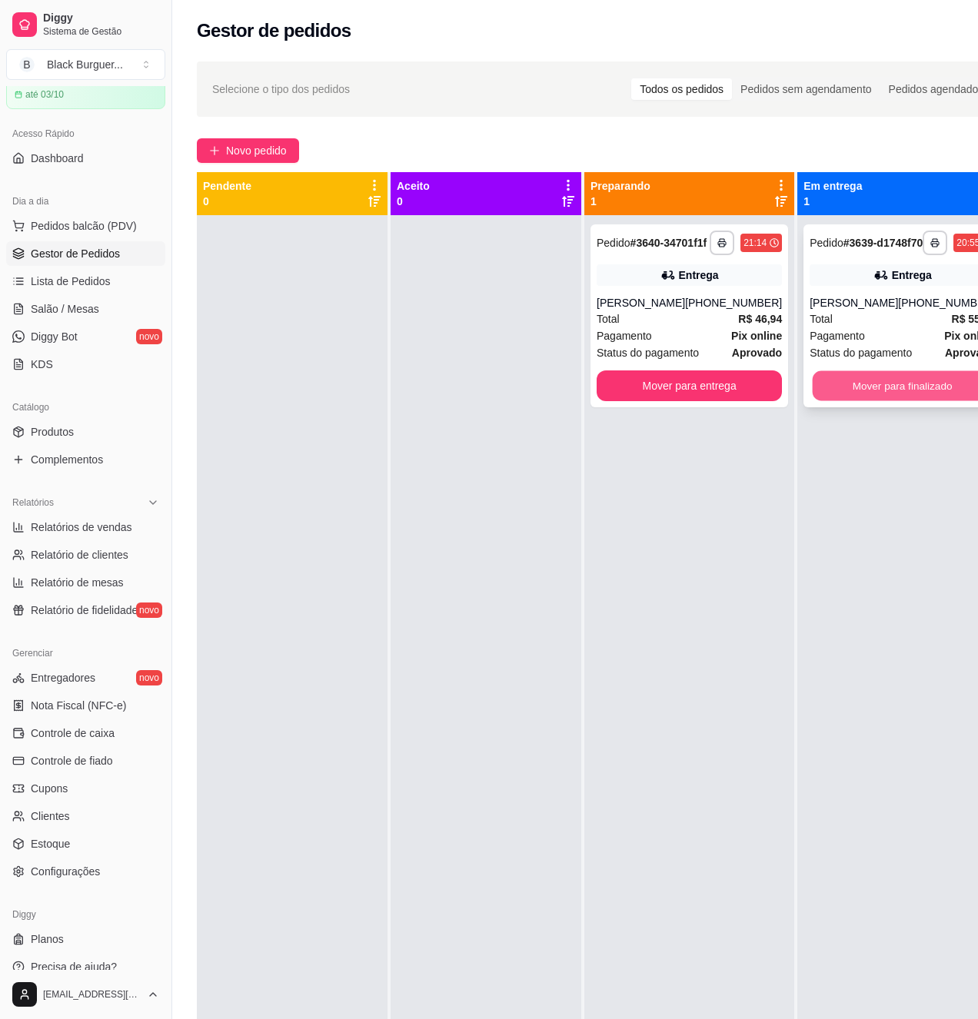
click at [924, 401] on button "Mover para finalizado" at bounding box center [902, 386] width 180 height 30
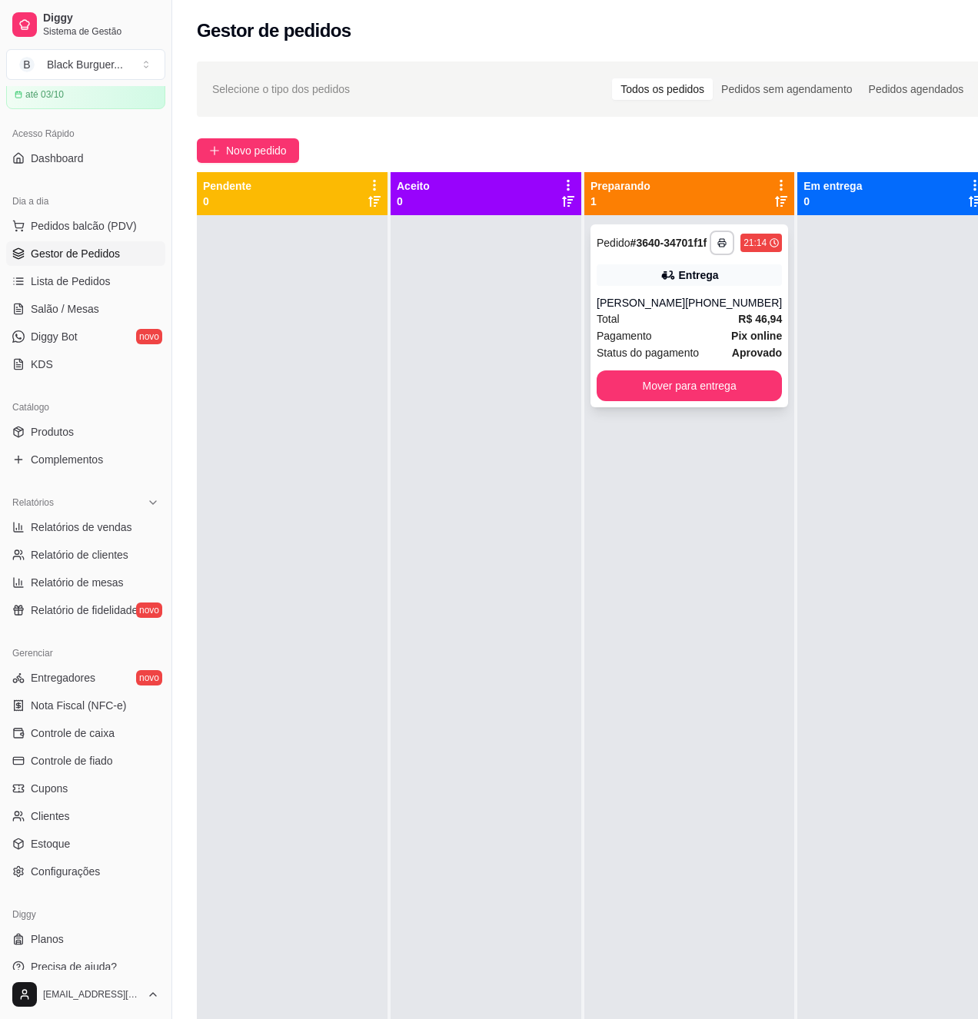
click at [706, 327] on div "Total R$ 46,94" at bounding box center [688, 319] width 185 height 17
click at [678, 311] on div "[PERSON_NAME]" at bounding box center [640, 302] width 88 height 15
click at [755, 342] on strong "Pix online" at bounding box center [756, 336] width 51 height 12
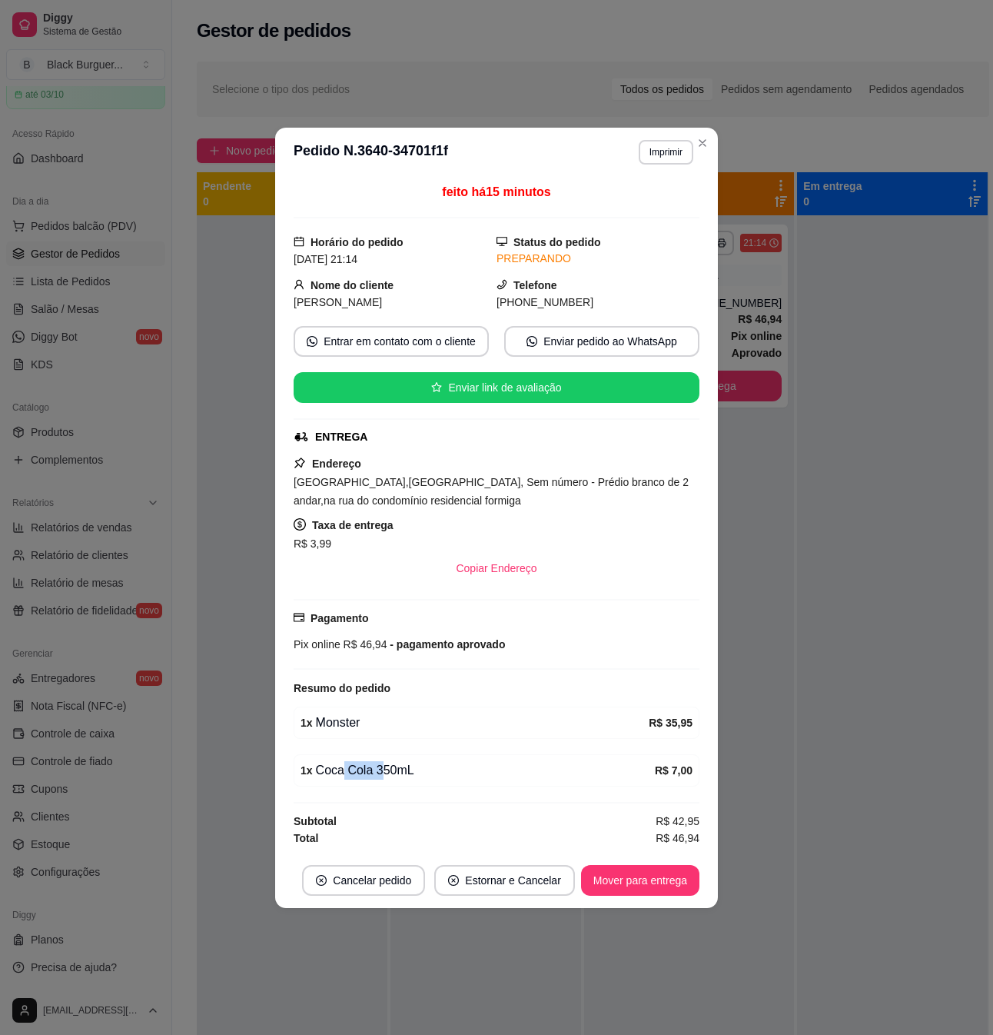
drag, startPoint x: 340, startPoint y: 775, endPoint x: 377, endPoint y: 773, distance: 36.9
click at [376, 775] on div "1 x Coca Cola 350mL" at bounding box center [478, 770] width 354 height 18
click at [380, 773] on div "1 x Coca Cola 350mL" at bounding box center [478, 770] width 354 height 18
click at [652, 892] on button "Mover para entrega" at bounding box center [640, 880] width 115 height 30
